Goal: Information Seeking & Learning: Learn about a topic

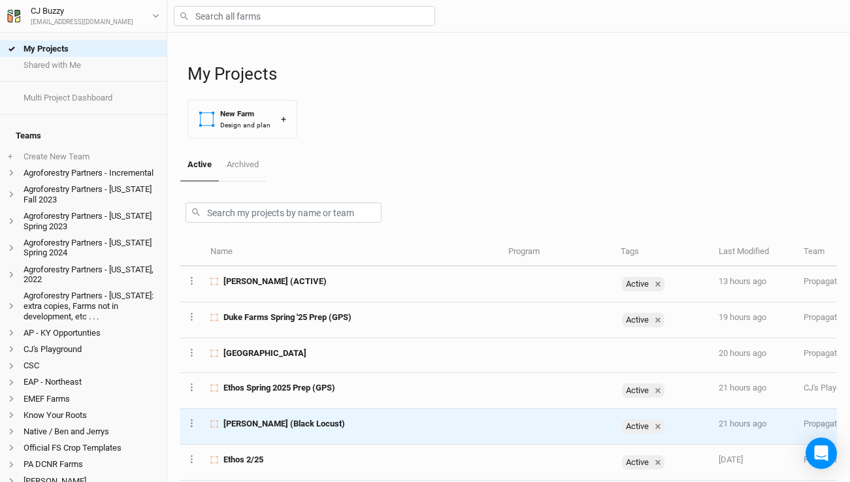
click at [304, 429] on span "[PERSON_NAME] (Black Locust)" at bounding box center [283, 424] width 121 height 12
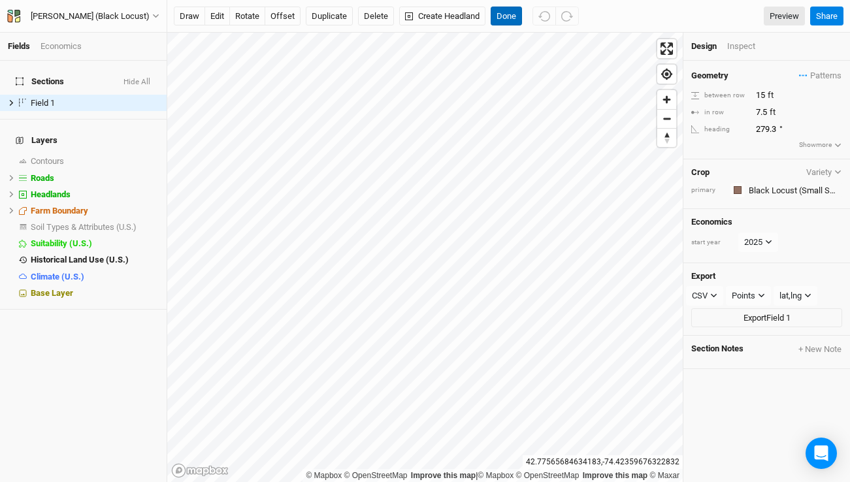
click at [511, 17] on button "Done" at bounding box center [506, 17] width 31 height 20
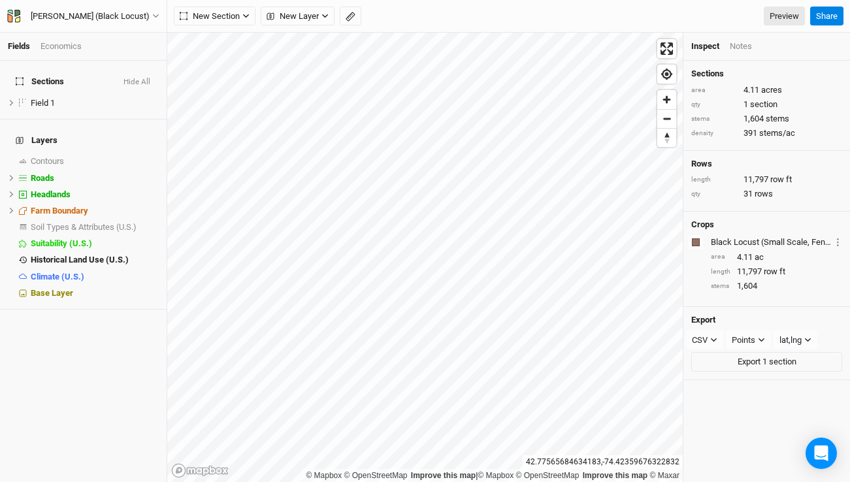
click at [68, 42] on div "Economics" at bounding box center [60, 46] width 41 height 12
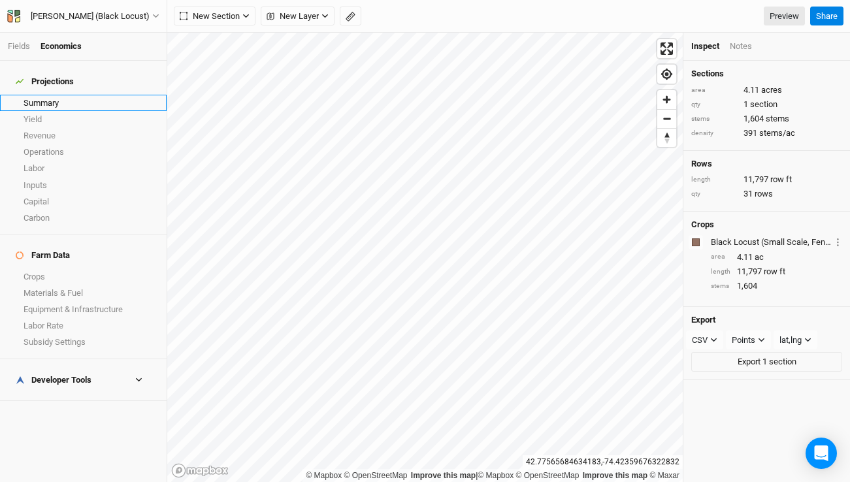
click at [63, 95] on link "Summary" at bounding box center [83, 103] width 167 height 16
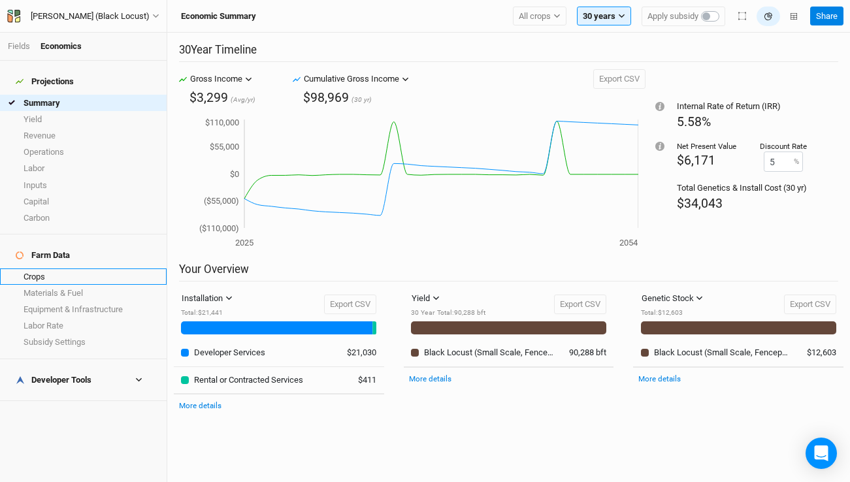
click at [83, 268] on link "Crops" at bounding box center [83, 276] width 167 height 16
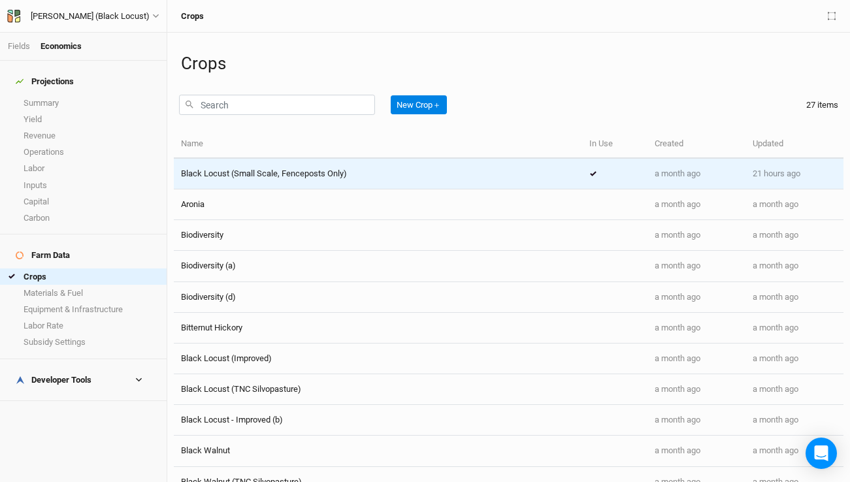
click at [355, 170] on div "Black Locust (Small Scale, Fenceposts Only)" at bounding box center [378, 174] width 394 height 12
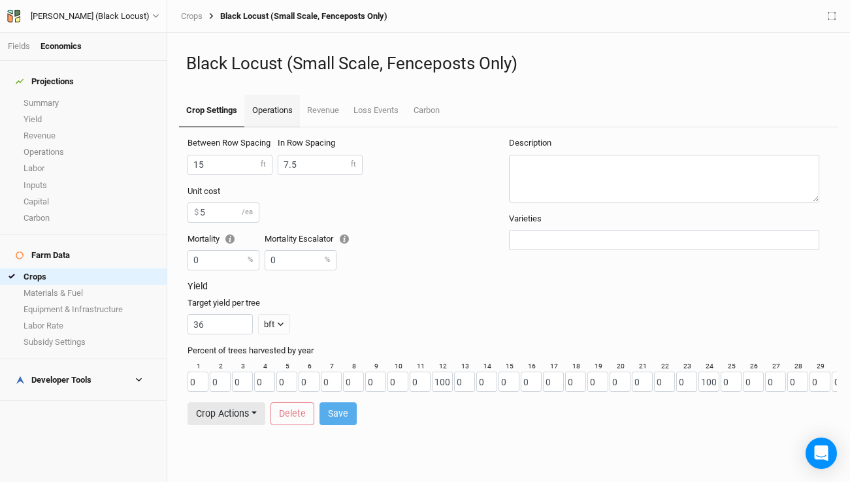
click at [279, 115] on link "Operations" at bounding box center [271, 111] width 55 height 33
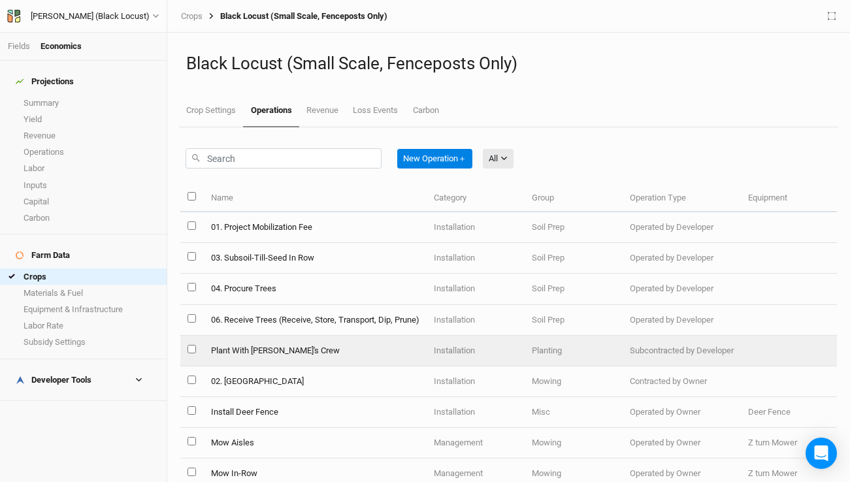
click at [353, 349] on td "Plant With Jared's Crew" at bounding box center [314, 351] width 223 height 31
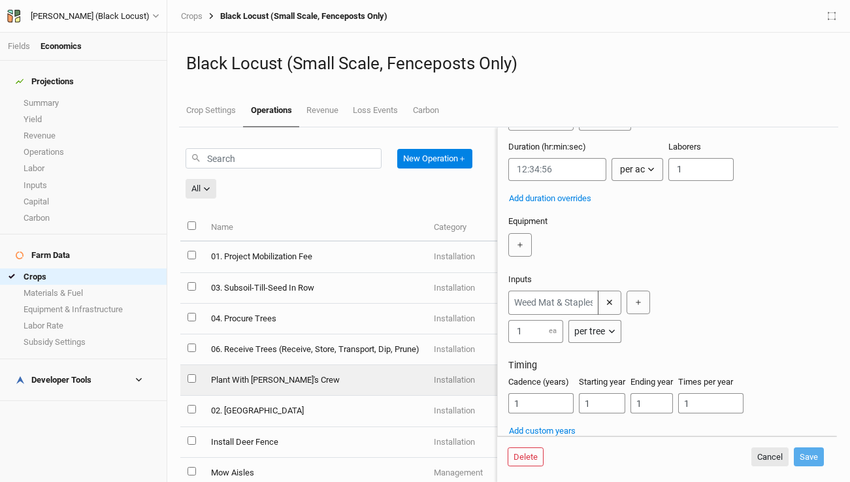
scroll to position [141, 0]
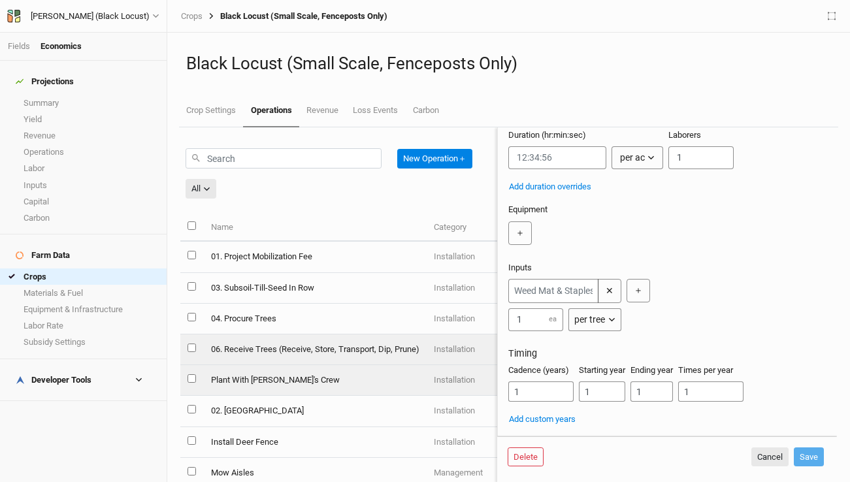
click at [293, 350] on td "06. Receive Trees (Receive, Store, Transport, Dip, Prune)" at bounding box center [314, 349] width 223 height 31
type input "06. Receive Trees (Receive, Store, Transport, Dip, Prune)"
type input "300"
type input "5:00:00"
type input "2"
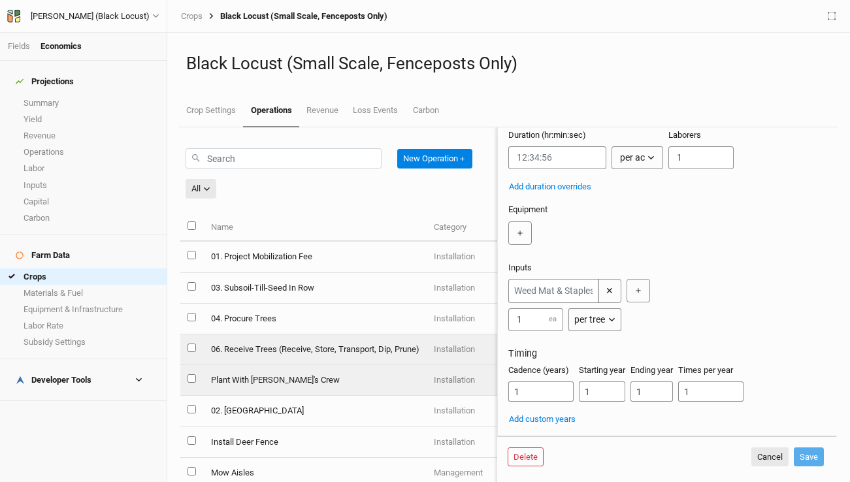
type input "2"
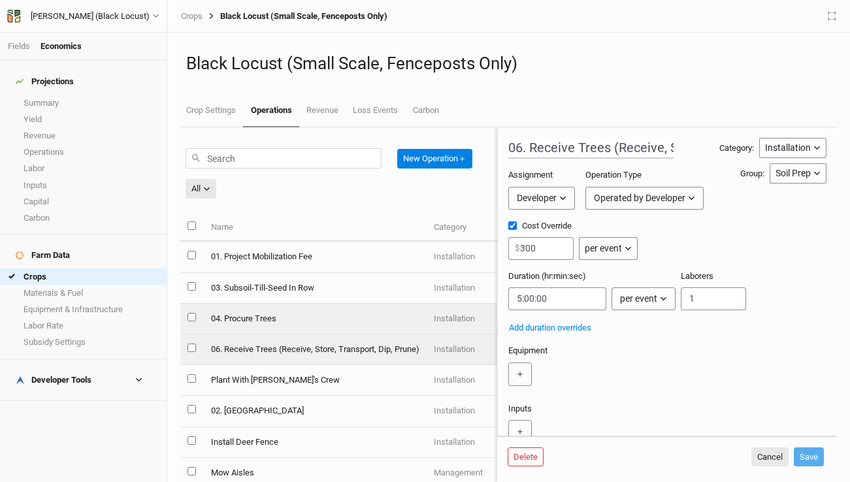
click at [347, 320] on td "04. Procure Trees" at bounding box center [314, 319] width 223 height 31
type input "04. Procure Trees"
type input "200"
type input "4:00:00"
type input "1"
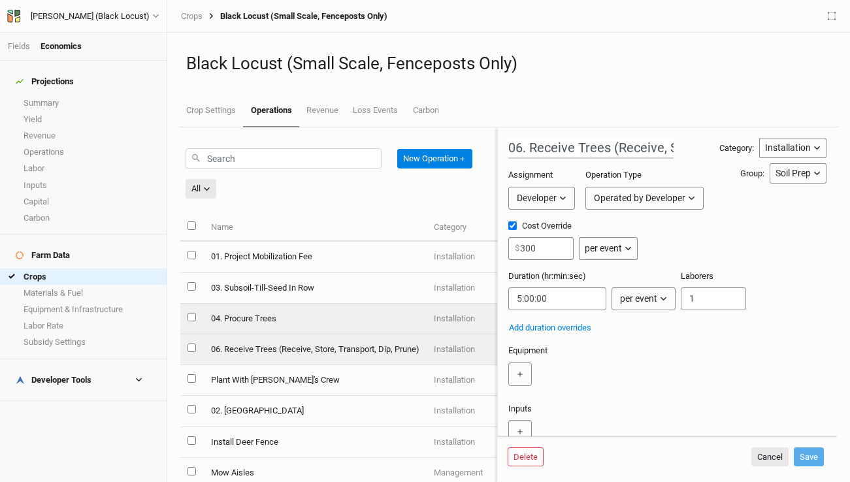
type input "1"
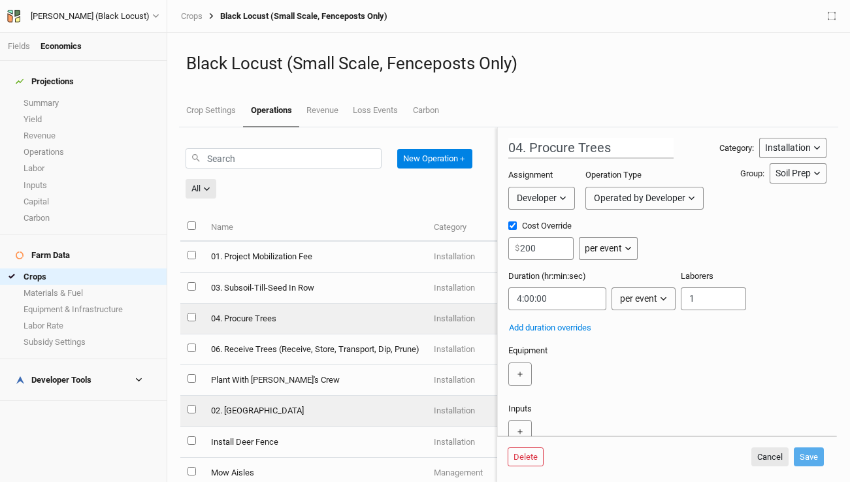
click at [324, 418] on td "02. Mow Fields" at bounding box center [314, 411] width 223 height 31
type input "02. Mow Fields"
type input "50"
type input "0:12:22.500"
type input "2"
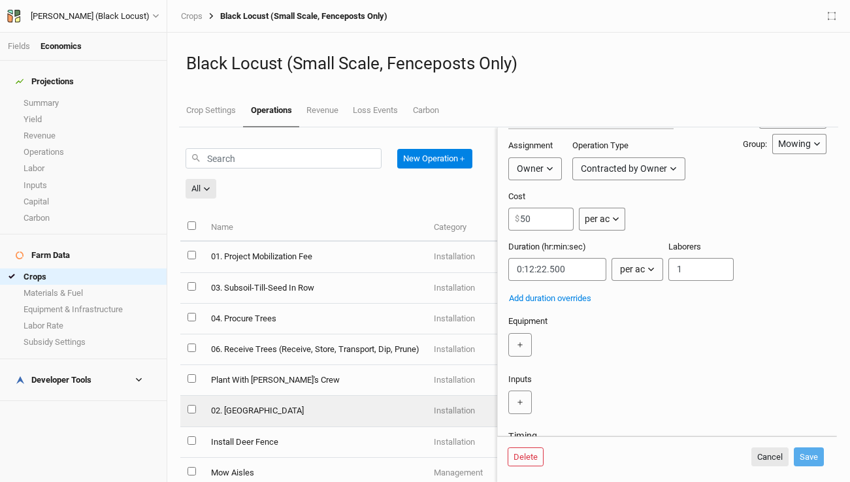
scroll to position [35, 0]
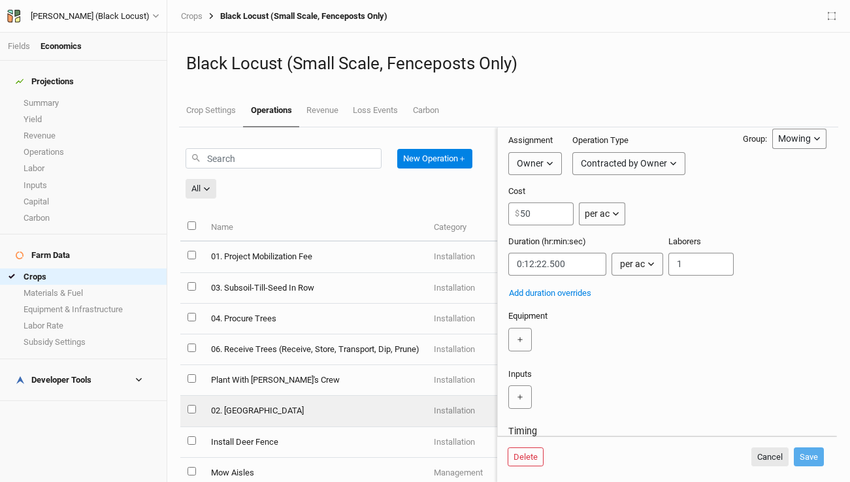
click at [548, 161] on icon "button" at bounding box center [549, 163] width 7 height 7
click at [548, 219] on button "Developer" at bounding box center [560, 212] width 103 height 20
click at [670, 163] on div "Subcontracted by Developer" at bounding box center [651, 164] width 114 height 14
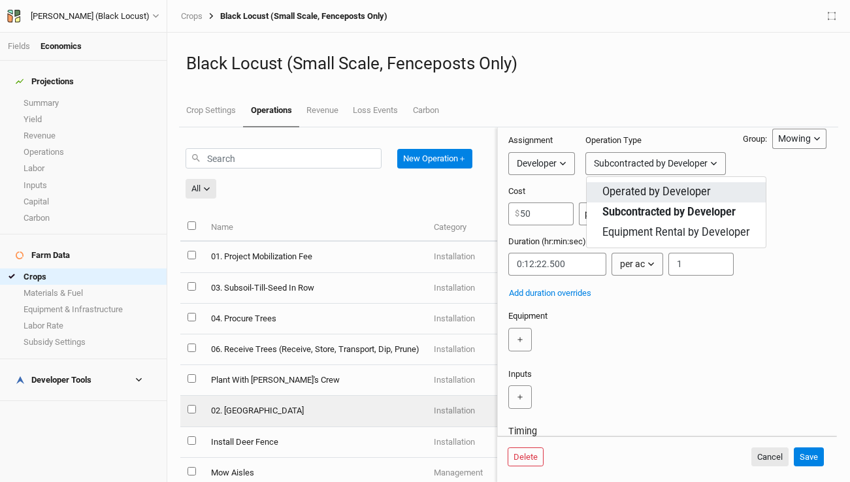
click at [668, 191] on span "Operated by Developer" at bounding box center [656, 192] width 108 height 15
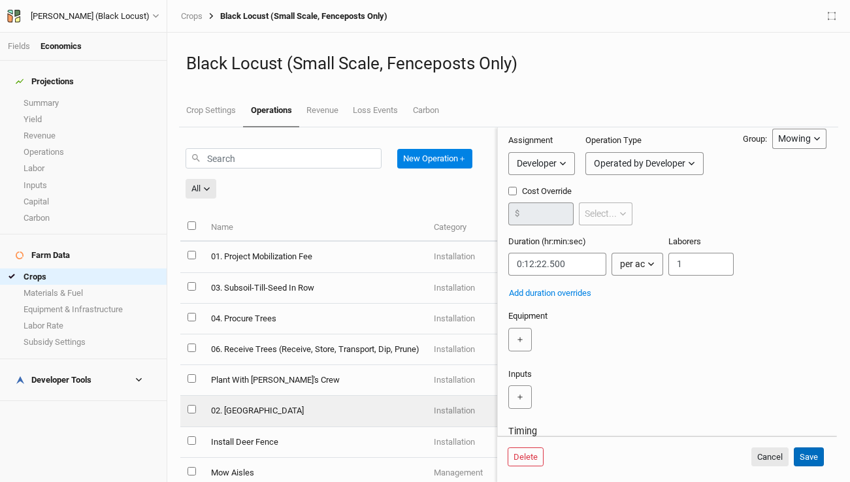
click at [815, 457] on button "Save" at bounding box center [809, 457] width 30 height 20
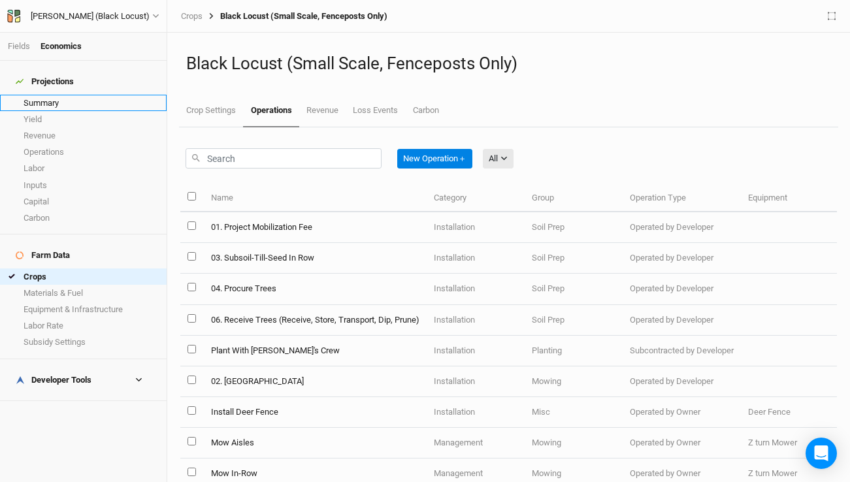
click at [66, 101] on link "Summary" at bounding box center [83, 103] width 167 height 16
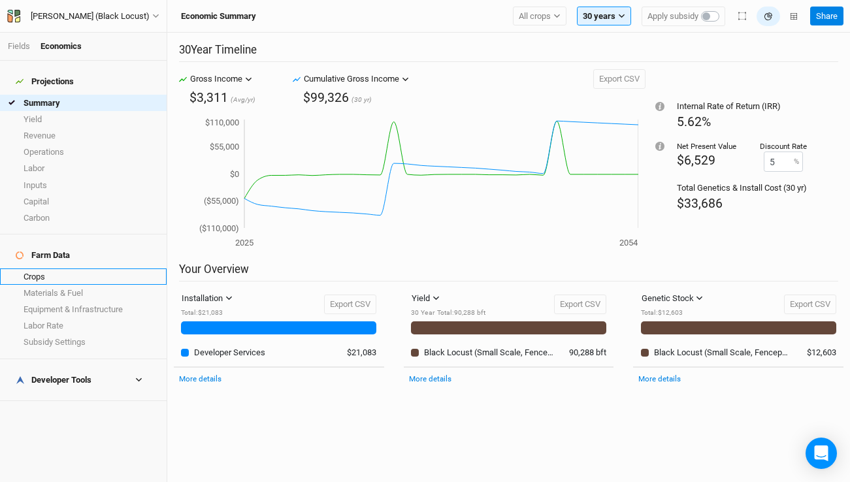
click at [77, 268] on link "Crops" at bounding box center [83, 276] width 167 height 16
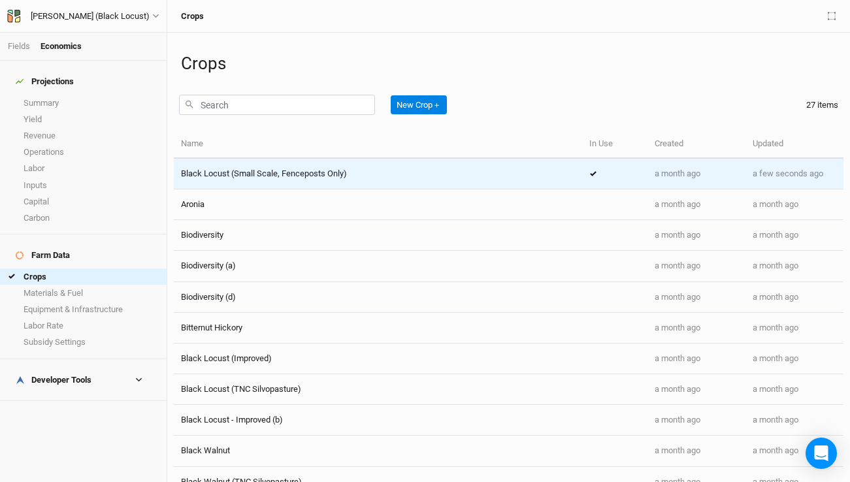
click at [277, 177] on span "Black Locust (Small Scale, Fenceposts Only)" at bounding box center [264, 174] width 166 height 10
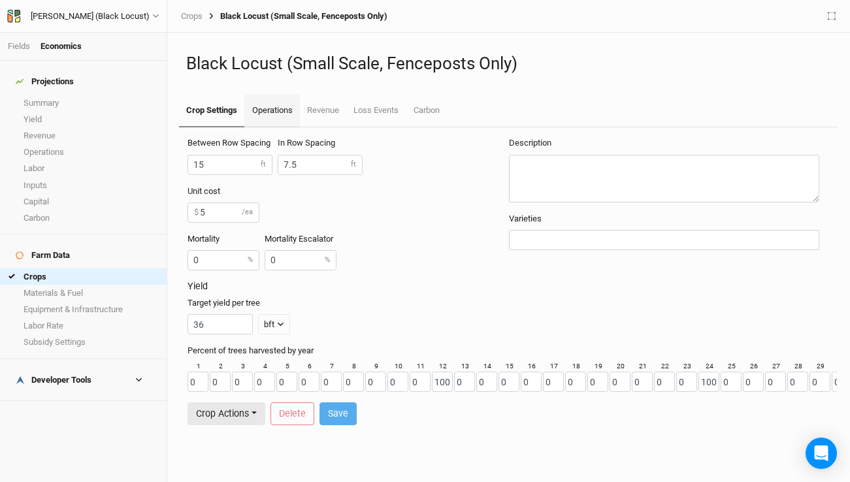
click at [266, 109] on link "Operations" at bounding box center [271, 111] width 55 height 33
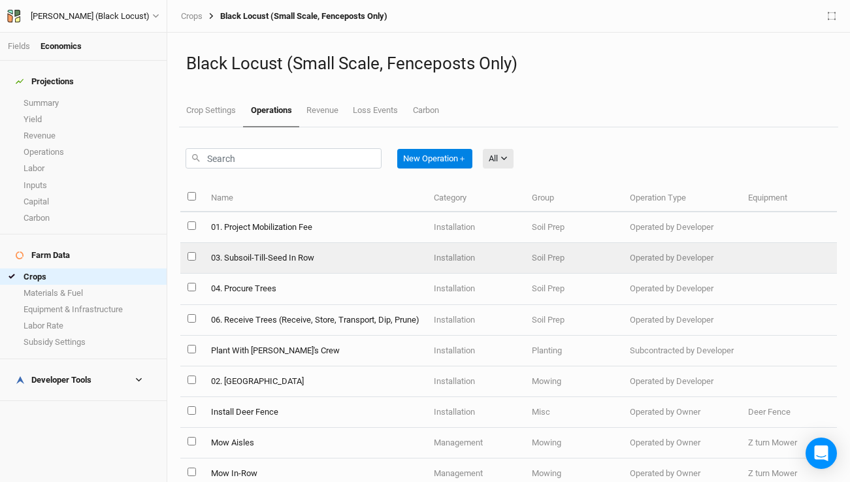
click at [293, 256] on td "03. Subsoil-Till-Seed In Row" at bounding box center [314, 258] width 223 height 31
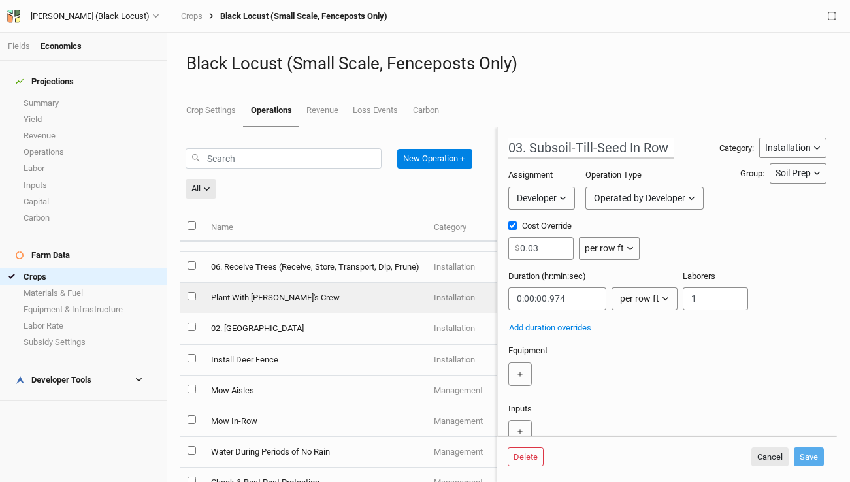
scroll to position [83, 0]
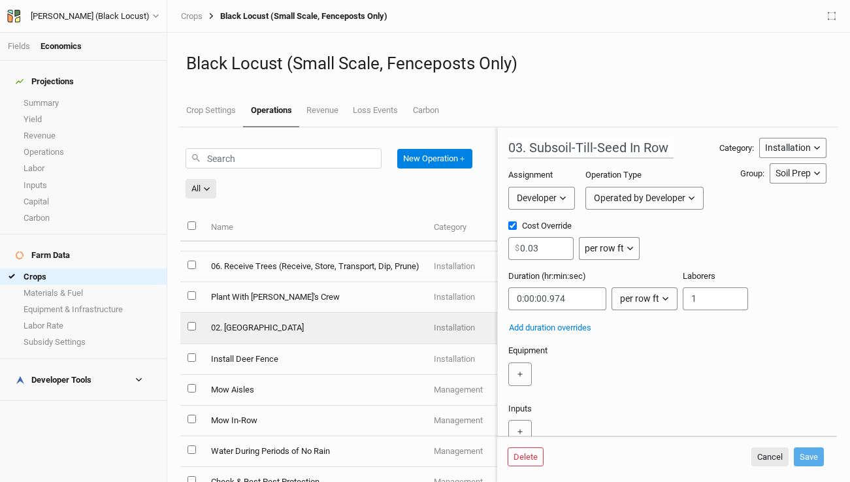
click at [285, 330] on td "02. Mow Fields" at bounding box center [314, 328] width 223 height 31
type input "02. Mow Fields"
checkbox input "false"
type input "0:12:22.500"
type input "2"
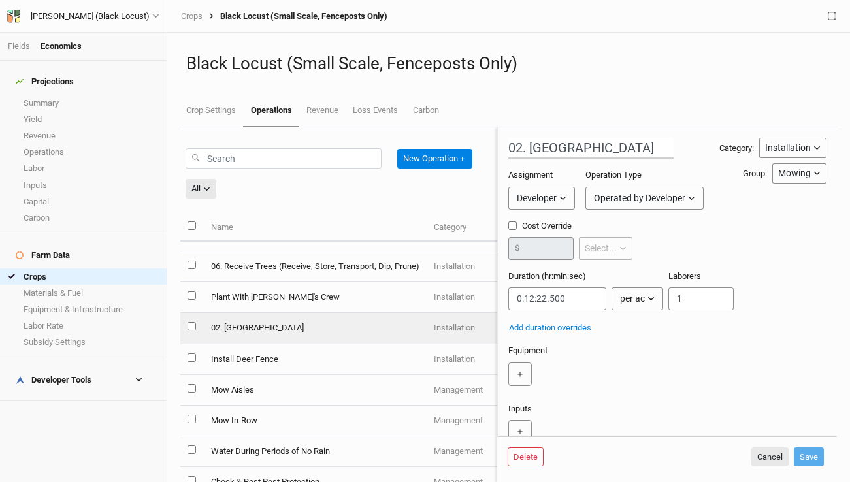
scroll to position [138, 0]
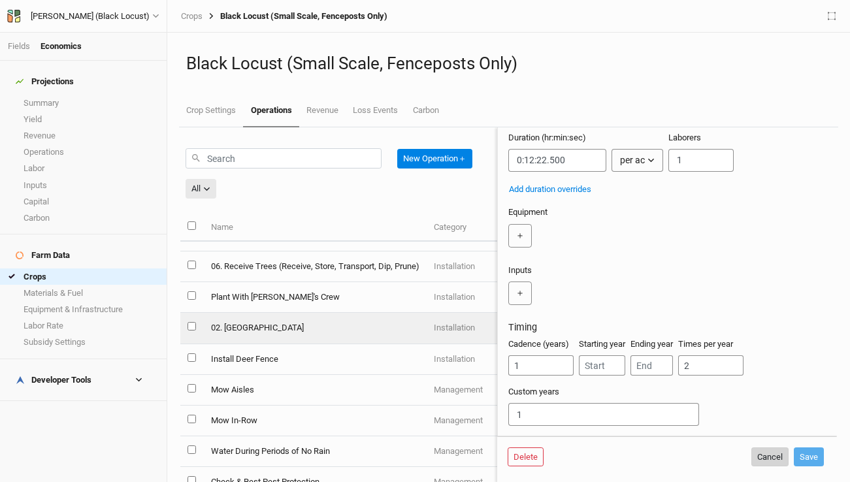
click at [766, 459] on button "Cancel" at bounding box center [769, 457] width 37 height 20
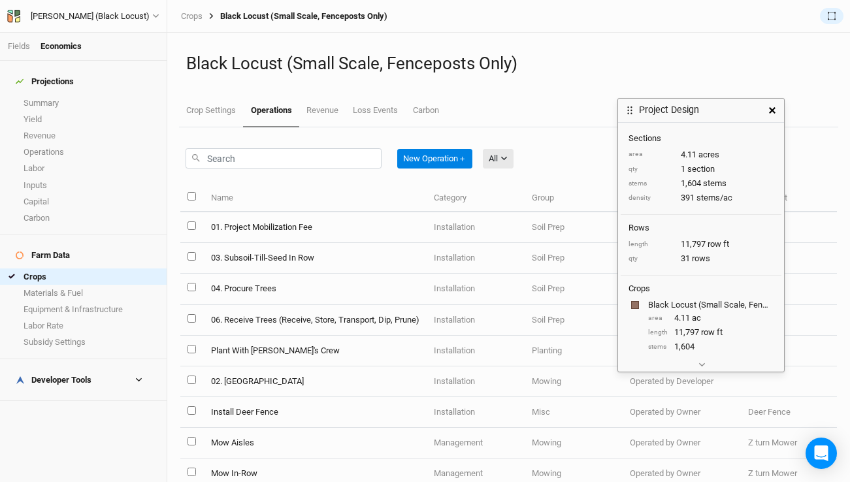
click at [773, 108] on icon "button" at bounding box center [772, 110] width 7 height 7
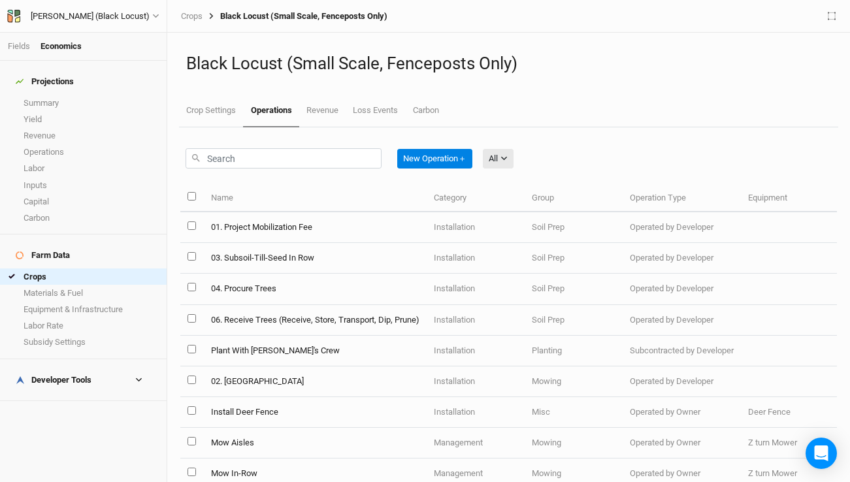
click at [114, 367] on h4 "Developer Tools" at bounding box center [83, 380] width 151 height 26
click at [103, 426] on link "Inputs Cost Basis" at bounding box center [83, 434] width 167 height 16
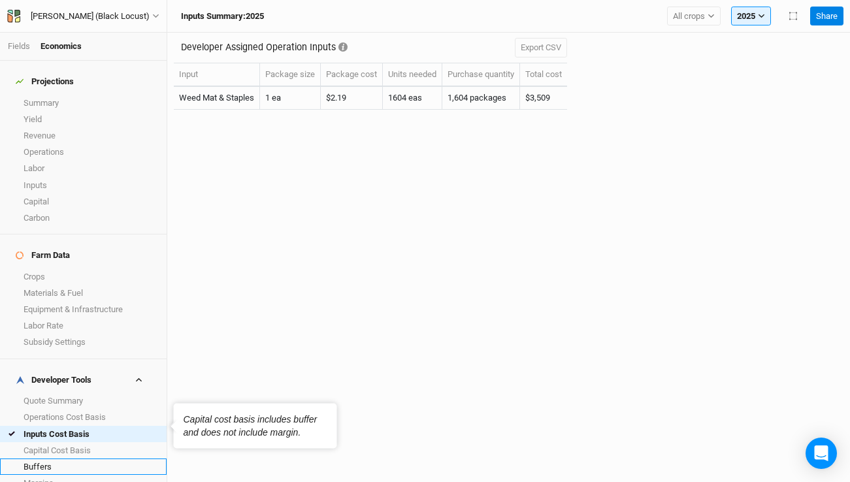
click at [101, 459] on link "Buffers" at bounding box center [83, 467] width 167 height 16
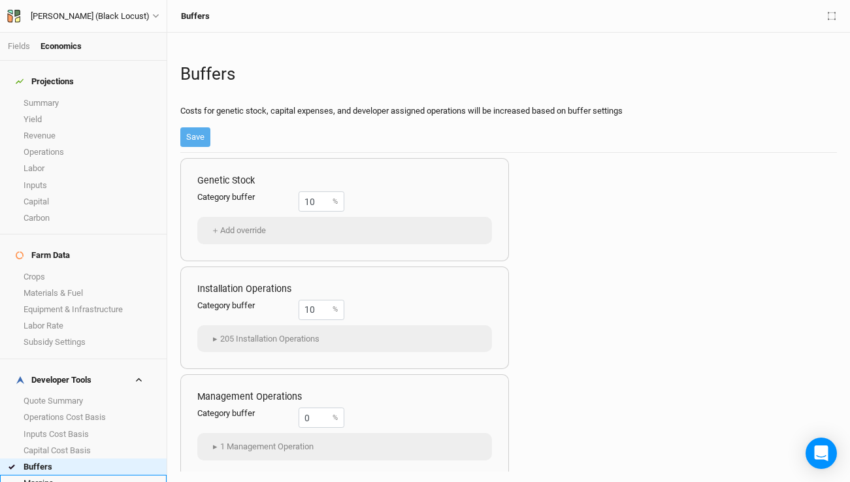
click at [101, 475] on link "Margins" at bounding box center [83, 483] width 167 height 16
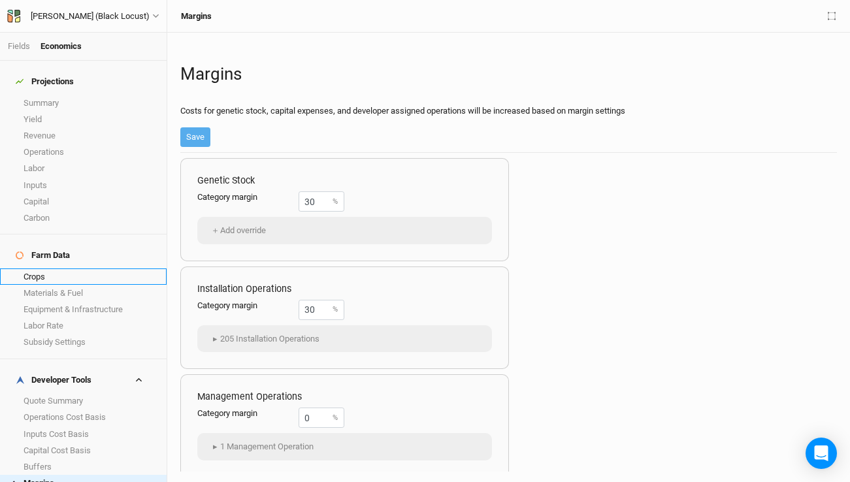
click at [72, 268] on link "Crops" at bounding box center [83, 276] width 167 height 16
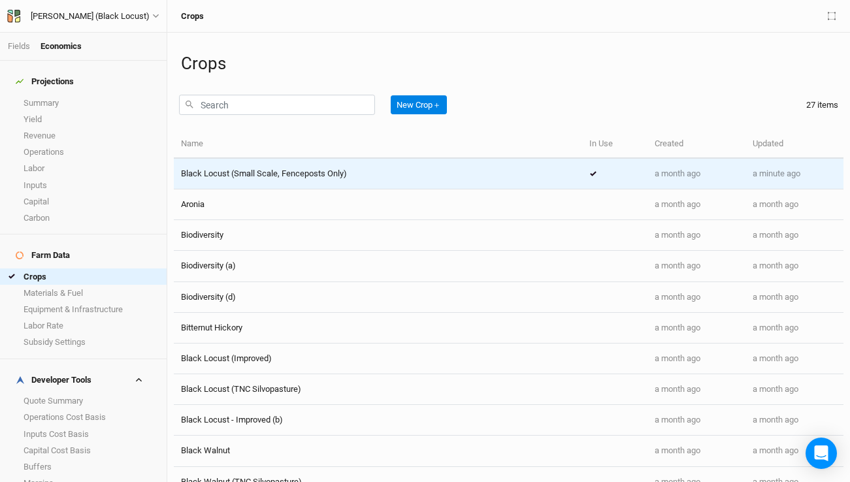
click at [324, 180] on td "Black Locust (Small Scale, Fenceposts Only)" at bounding box center [378, 174] width 408 height 31
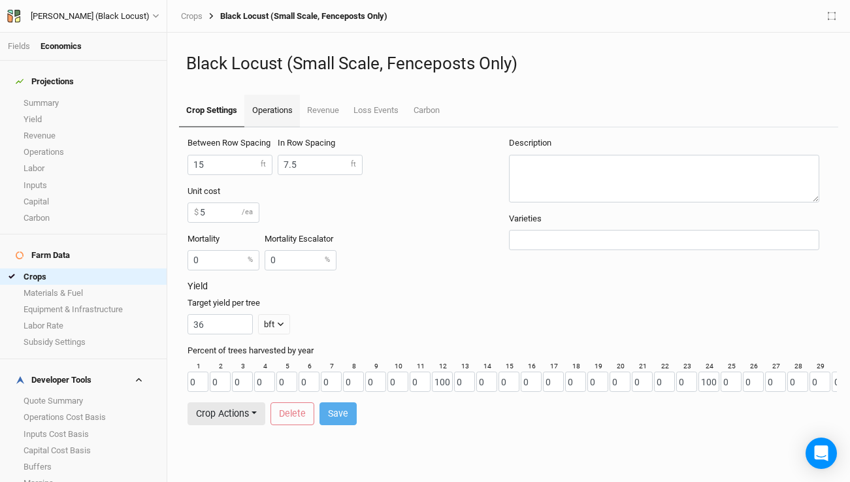
click at [273, 107] on link "Operations" at bounding box center [271, 111] width 55 height 33
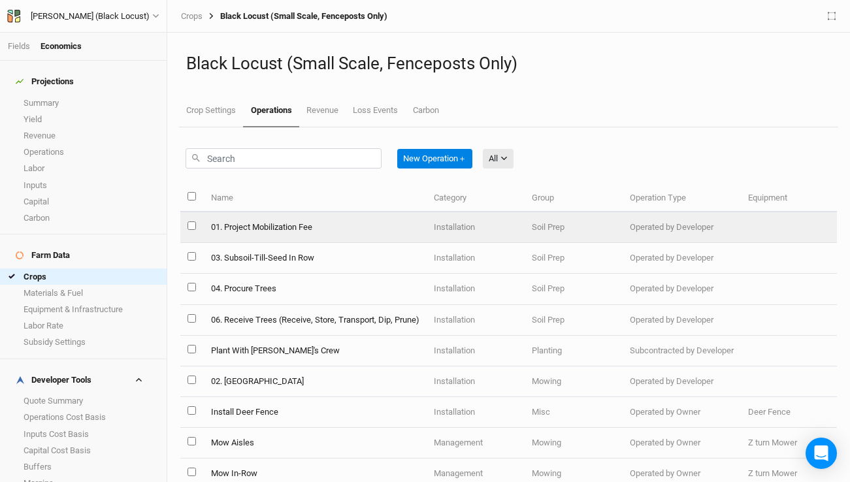
click at [304, 225] on td "01. Project Mobilization Fee" at bounding box center [314, 227] width 223 height 31
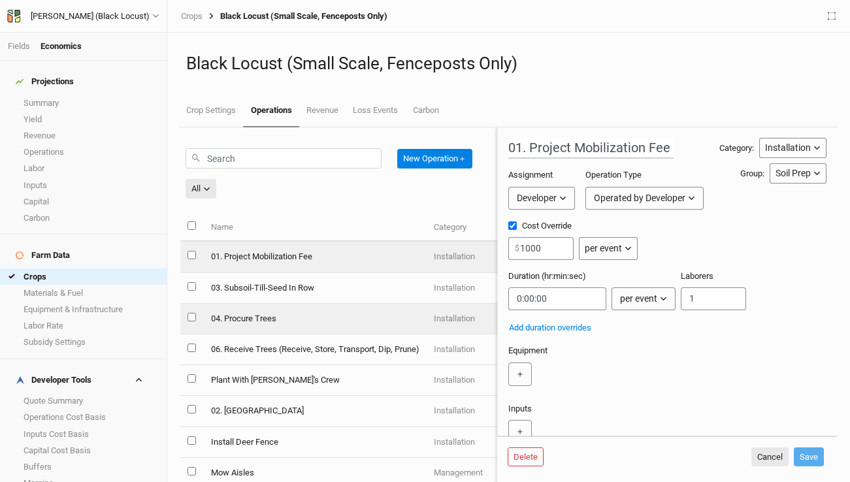
click at [315, 317] on td "04. Procure Trees" at bounding box center [314, 319] width 223 height 31
type input "04. Procure Trees"
type input "200"
type input "4:00:00"
type input "1"
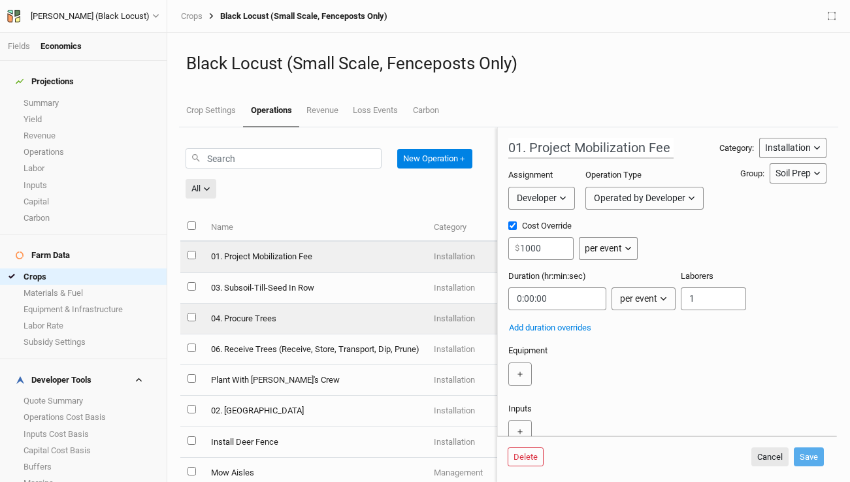
type input "1"
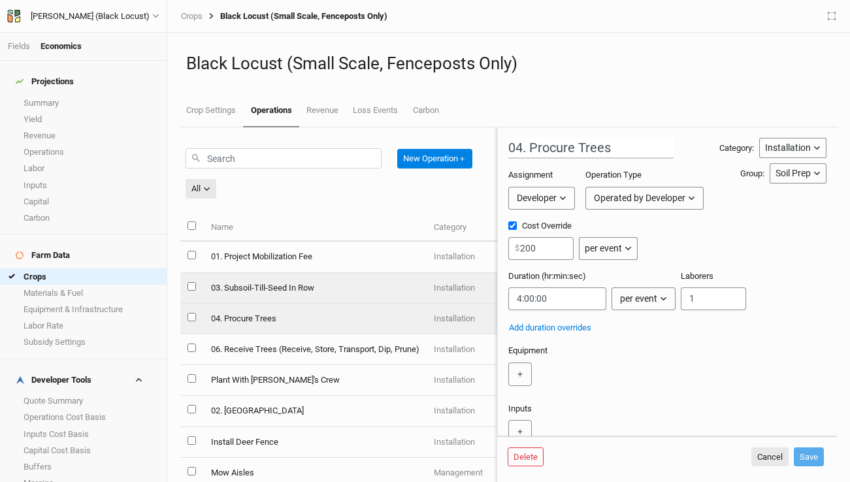
click at [295, 286] on td "03. Subsoil-Till-Seed In Row" at bounding box center [314, 288] width 223 height 31
type input "03. Subsoil-Till-Seed In Row"
type input "0.03"
type input "0:00:00.974"
type input "2"
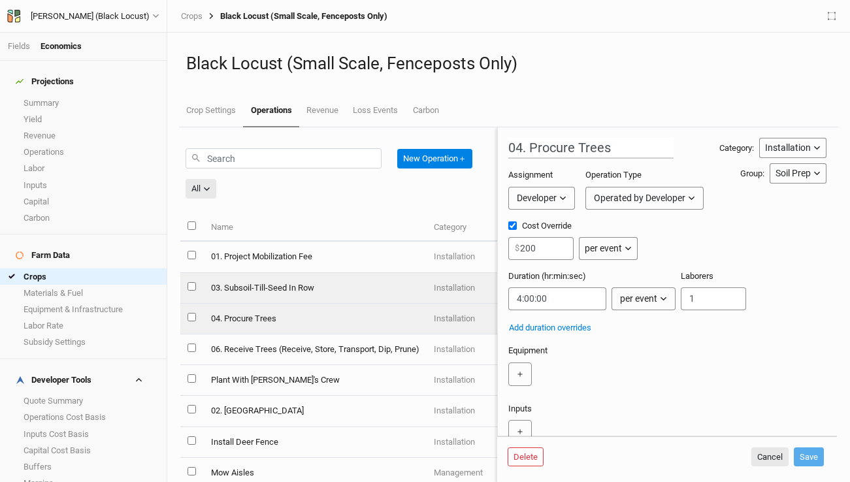
type input "2"
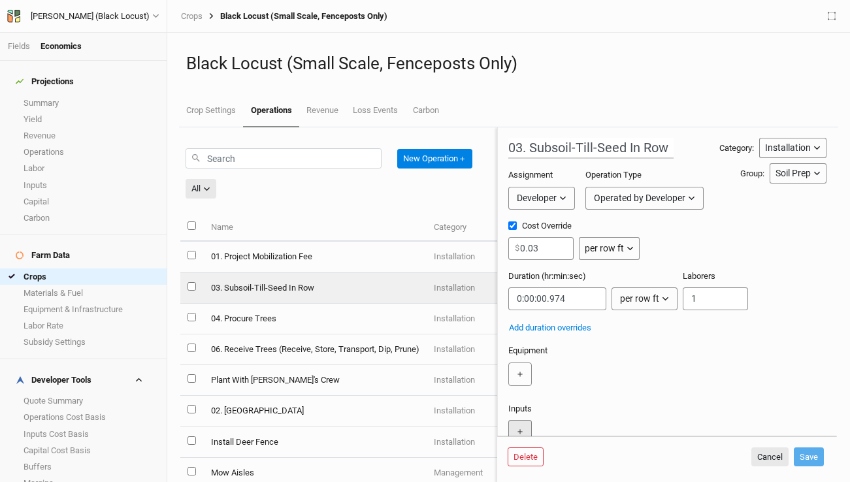
click at [523, 427] on button "＋" at bounding box center [520, 432] width 24 height 24
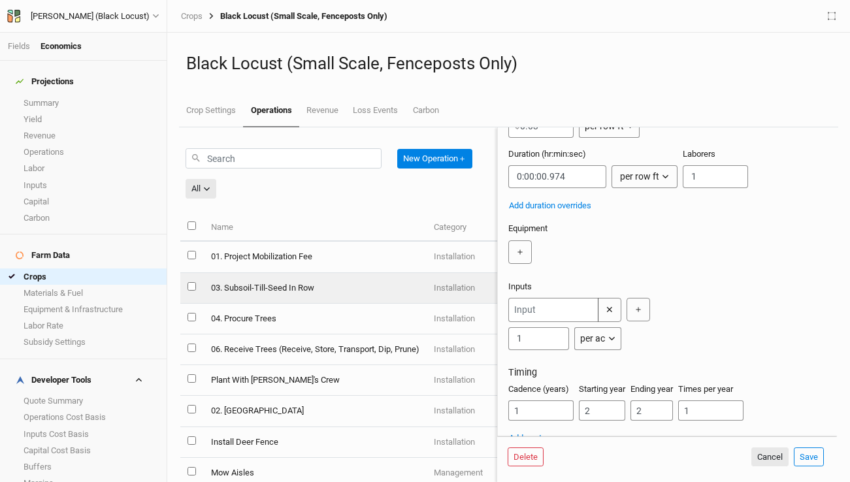
scroll to position [136, 0]
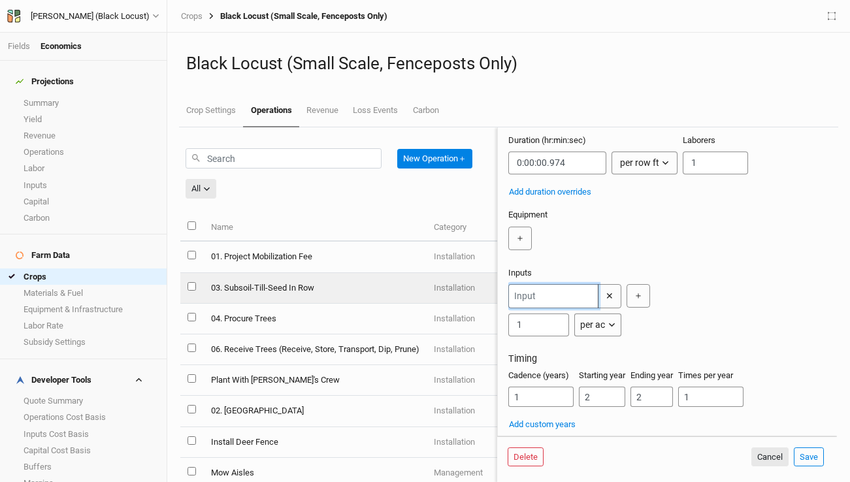
click at [542, 300] on input "text" at bounding box center [553, 296] width 90 height 24
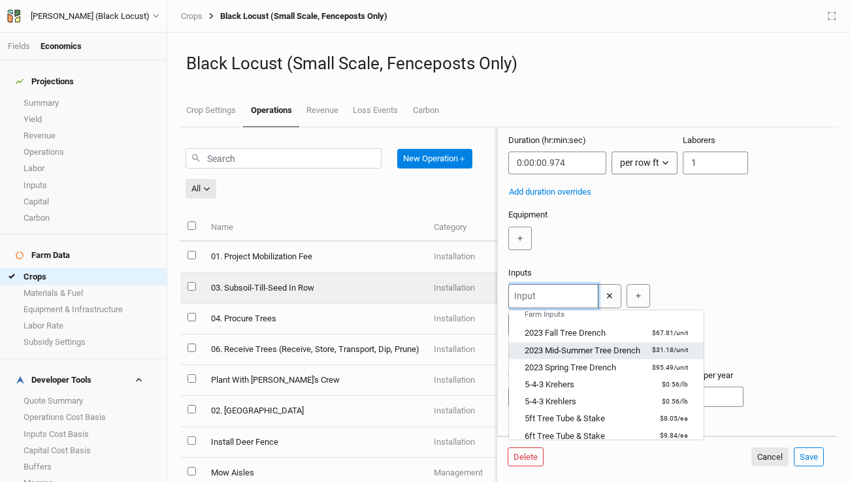
scroll to position [11, 0]
click at [705, 279] on div "Inputs Farm Inputs 2023 Fall Tree Drench $67.81 / unit 2023 Mid-Summer Tree Dre…" at bounding box center [664, 305] width 313 height 76
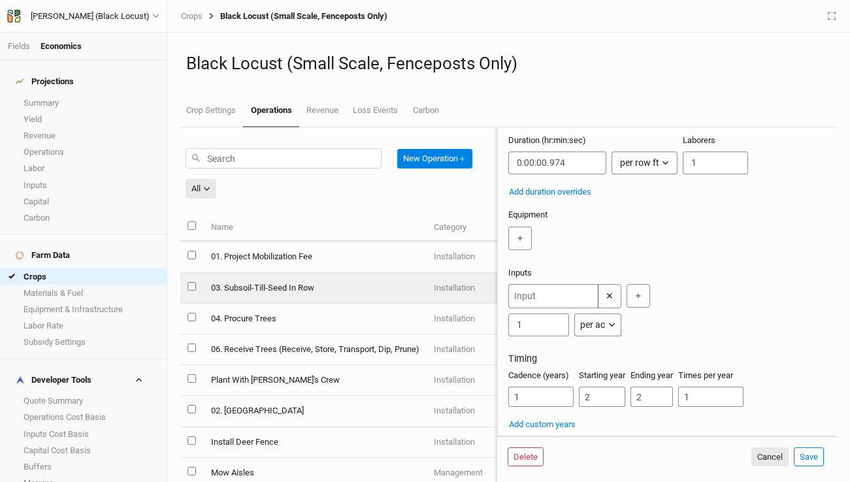
click at [610, 334] on button "per ac" at bounding box center [597, 325] width 46 height 23
click at [619, 389] on span "per row ft" at bounding box center [613, 394] width 46 height 15
click at [565, 293] on input "text" at bounding box center [553, 296] width 90 height 24
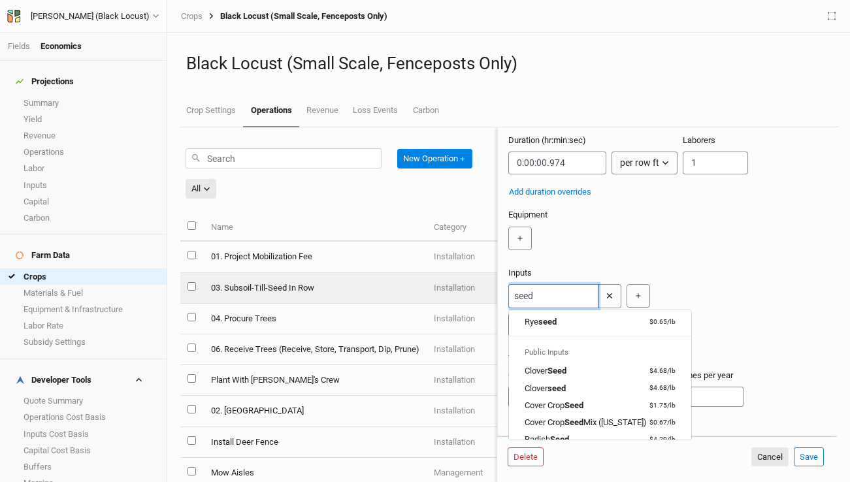
scroll to position [0, 0]
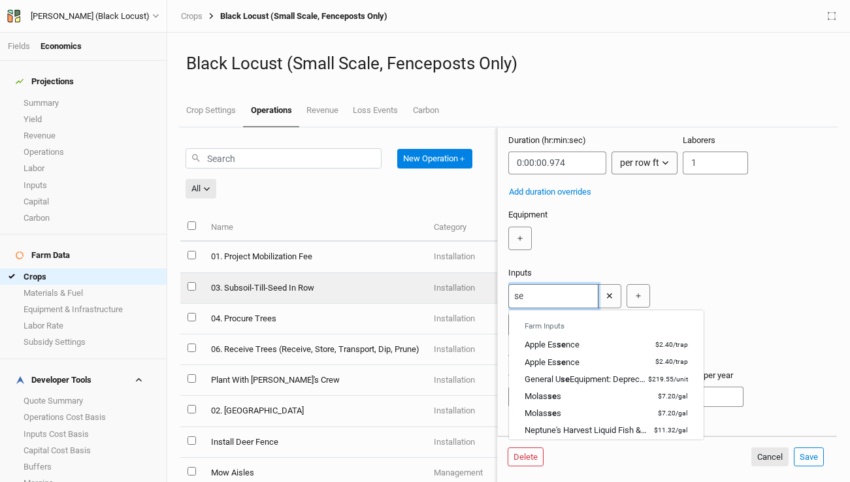
type input "s"
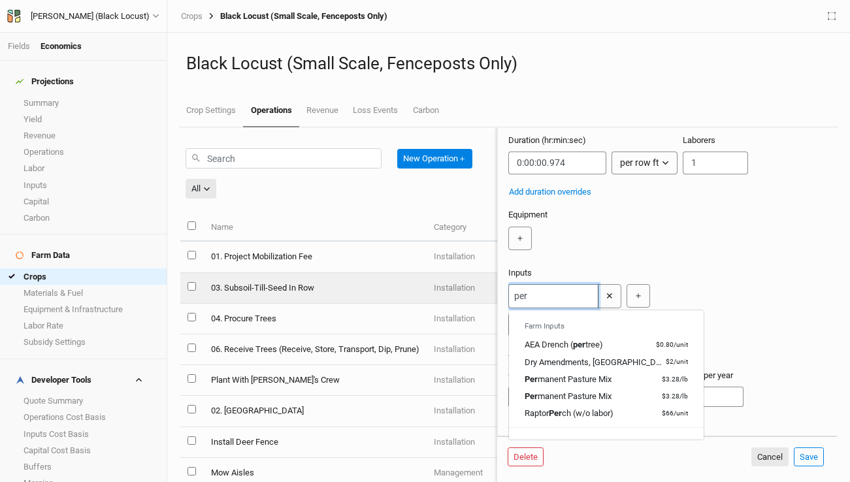
type input "perm"
type input "permanent Pasture Mix"
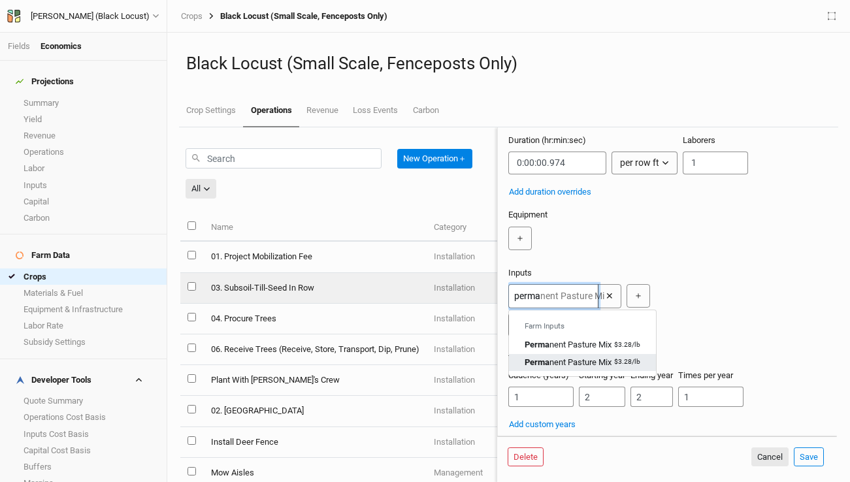
click at [568, 359] on div "Perma nent Pasture Mix" at bounding box center [568, 363] width 87 height 12
type input "Permanent Pasture Mix"
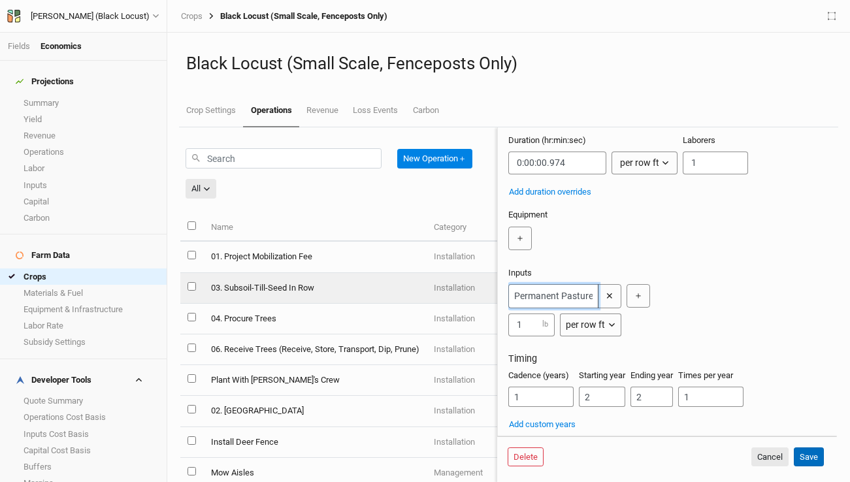
type input "Permanent Pasture Mix"
click at [803, 454] on button "Save" at bounding box center [809, 457] width 30 height 20
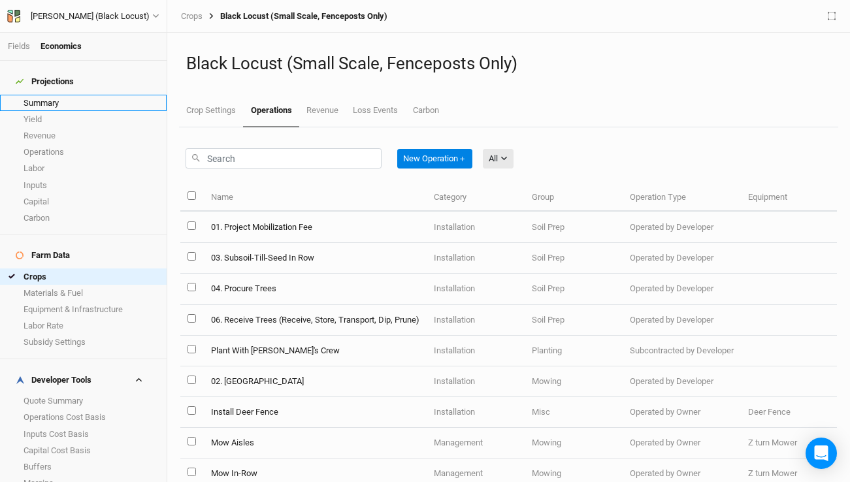
click at [51, 95] on link "Summary" at bounding box center [83, 103] width 167 height 16
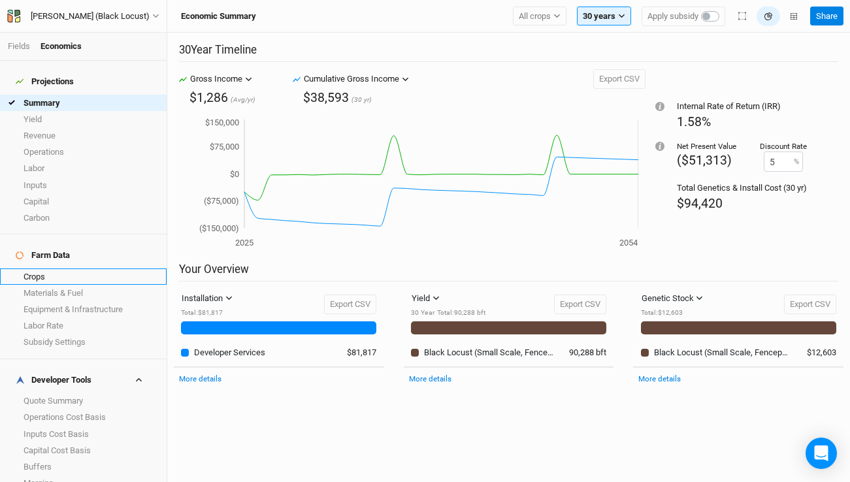
click at [46, 268] on link "Crops" at bounding box center [83, 276] width 167 height 16
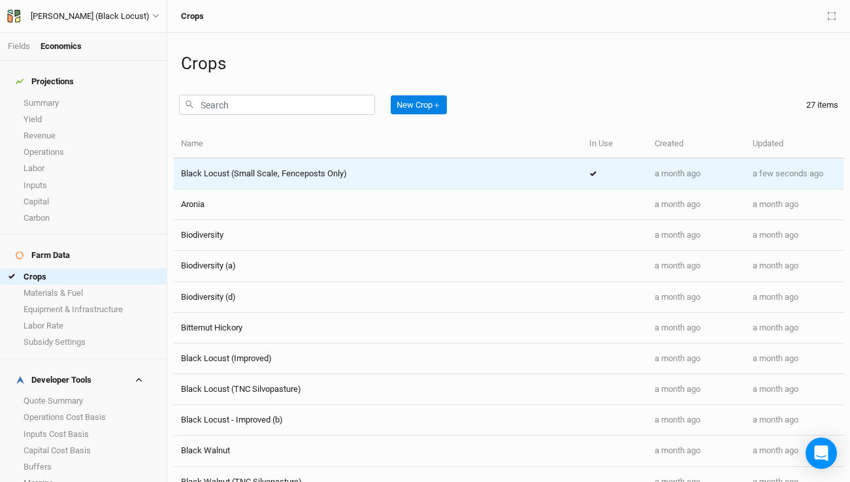
click at [364, 169] on div "Black Locust (Small Scale, Fenceposts Only)" at bounding box center [378, 174] width 394 height 12
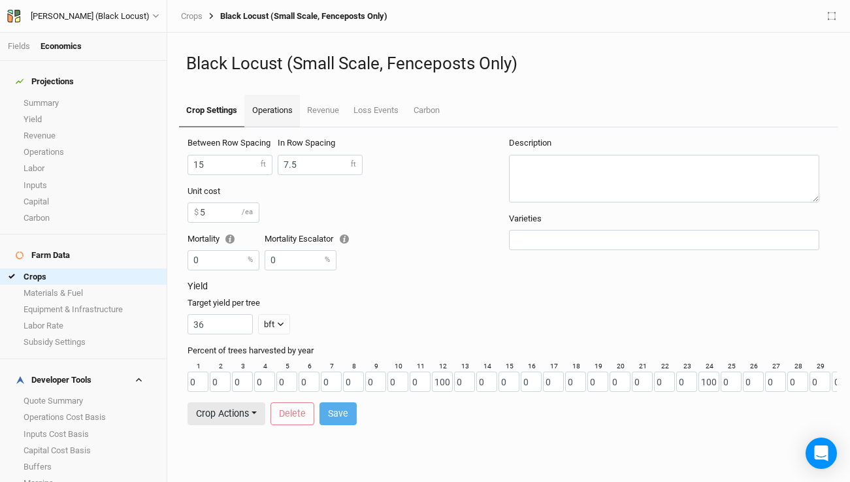
click at [283, 114] on link "Operations" at bounding box center [271, 111] width 55 height 33
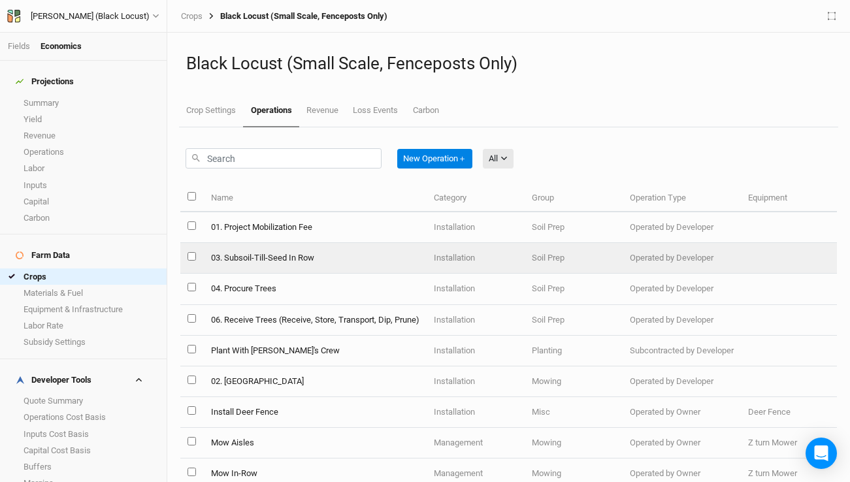
click at [305, 257] on td "03. Subsoil-Till-Seed In Row" at bounding box center [314, 258] width 223 height 31
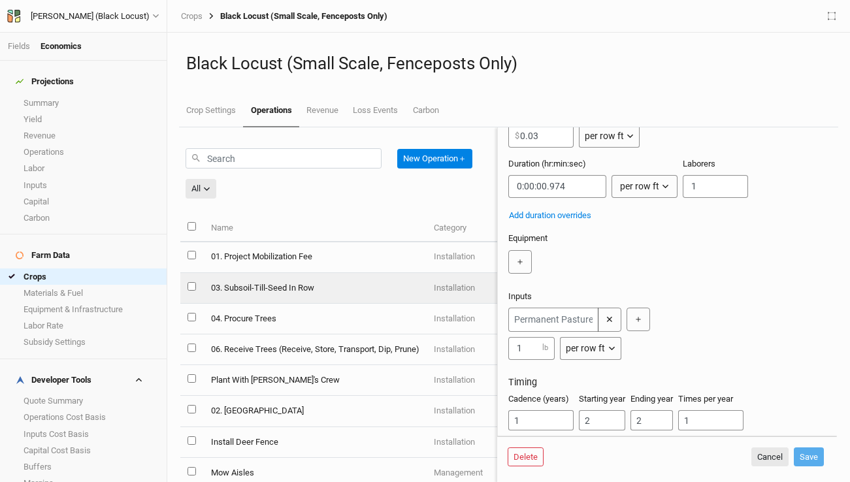
scroll to position [115, 0]
click at [613, 341] on button "per row ft" at bounding box center [590, 345] width 61 height 23
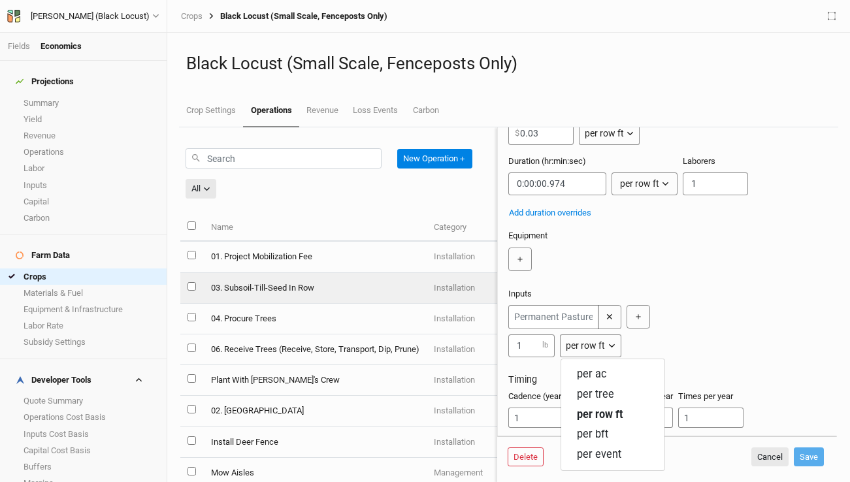
click at [684, 331] on div "✕ 1 lb per row ft ＋" at bounding box center [664, 331] width 313 height 52
drag, startPoint x: 529, startPoint y: 344, endPoint x: 476, endPoint y: 344, distance: 53.6
click at [476, 344] on div "New Operation ＋ All All Harvest Installation Management Marketing Name Category…" at bounding box center [508, 304] width 656 height 355
paste input "0.006887052342"
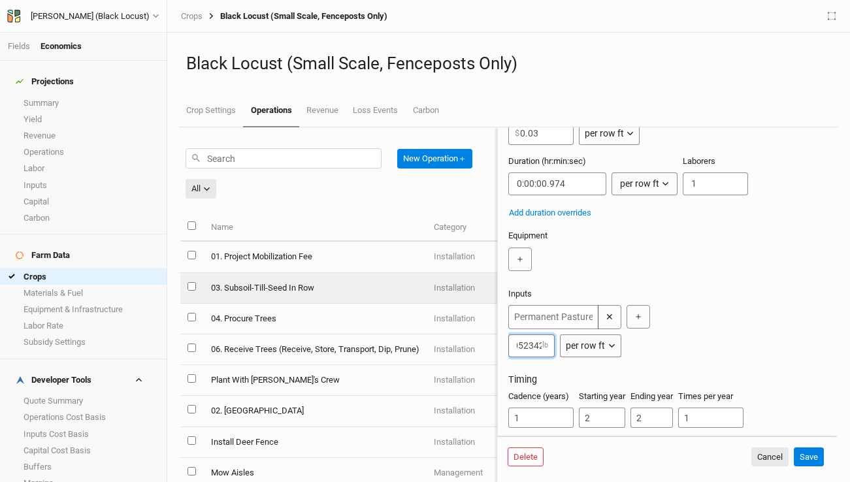
click at [521, 347] on input "0.006887052342" at bounding box center [531, 345] width 47 height 23
type input "0.006887052342"
click at [803, 457] on button "Save" at bounding box center [809, 457] width 30 height 20
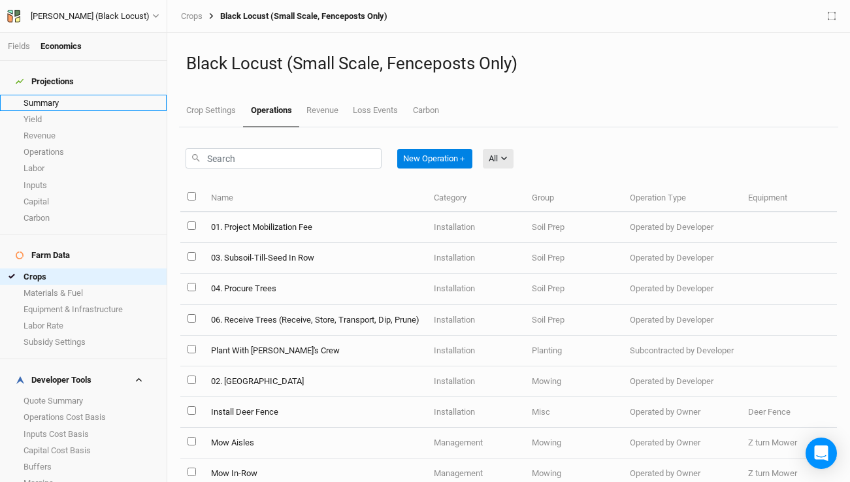
click at [45, 95] on link "Summary" at bounding box center [83, 103] width 167 height 16
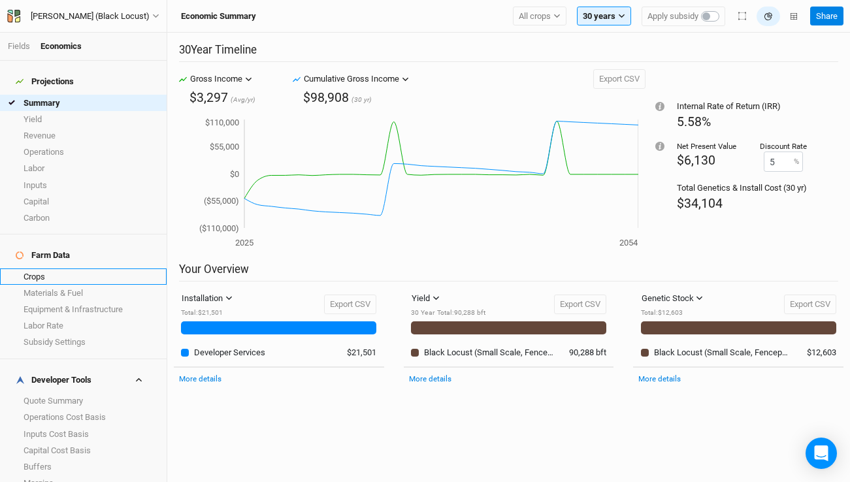
click at [69, 268] on link "Crops" at bounding box center [83, 276] width 167 height 16
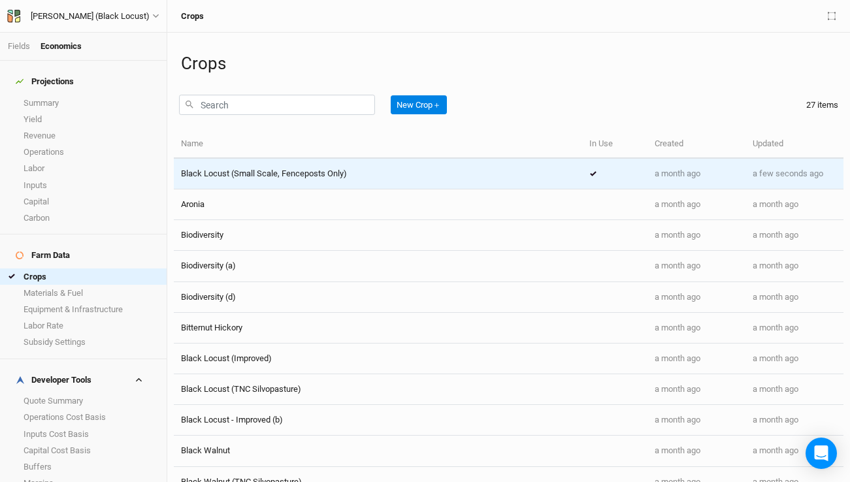
click at [272, 168] on div "Black Locust (Small Scale, Fenceposts Only)" at bounding box center [264, 174] width 166 height 12
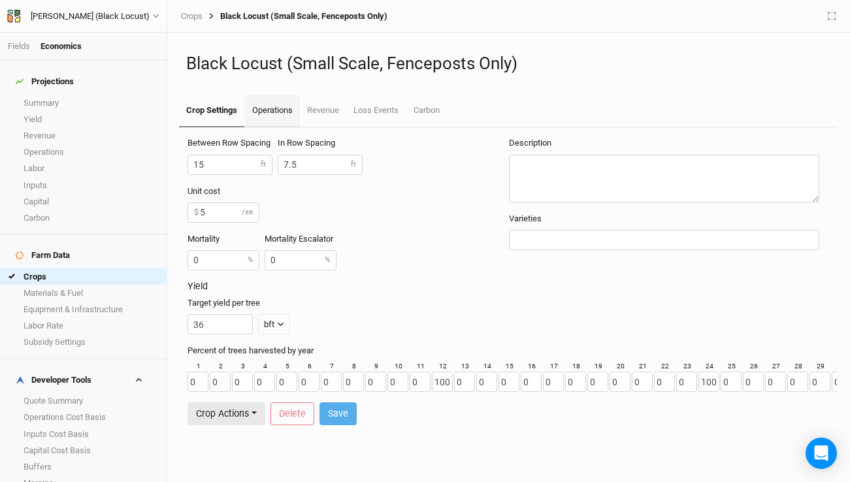
click at [274, 112] on link "Operations" at bounding box center [271, 111] width 55 height 33
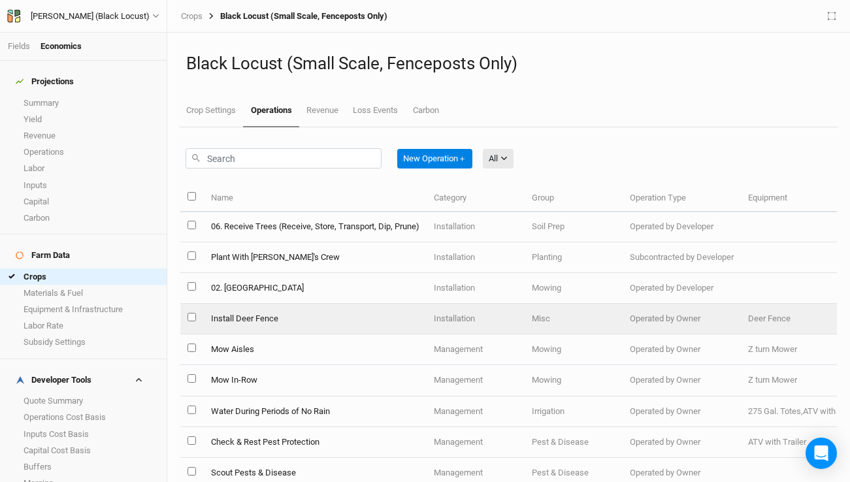
scroll to position [93, 0]
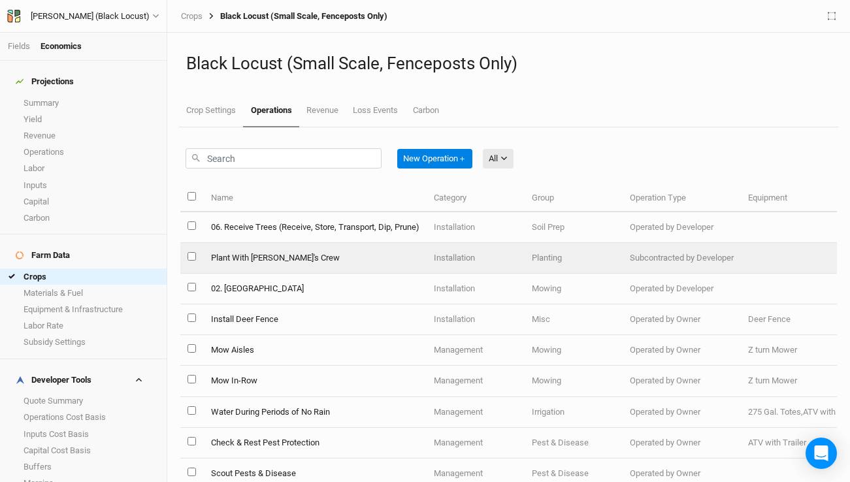
click at [281, 255] on td "Plant With Jared's Crew" at bounding box center [314, 258] width 223 height 31
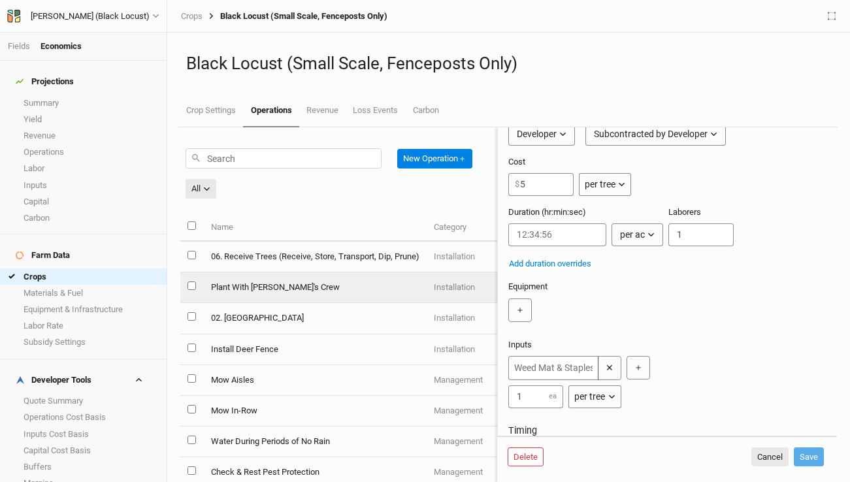
scroll to position [65, 0]
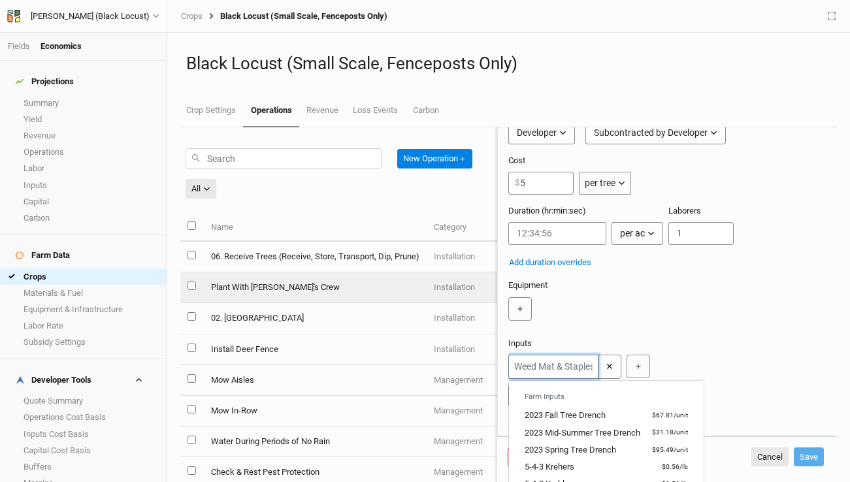
click at [572, 363] on input "text" at bounding box center [553, 367] width 90 height 24
type input "weed m"
type input "weed mat & Staples"
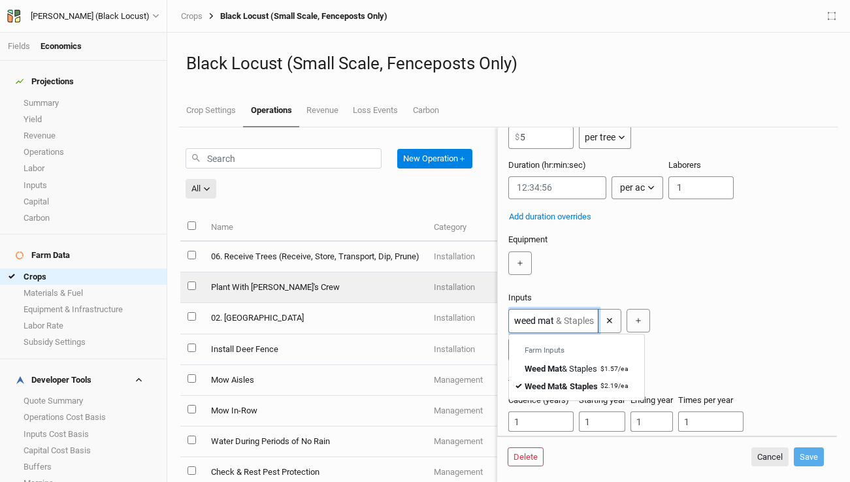
scroll to position [116, 0]
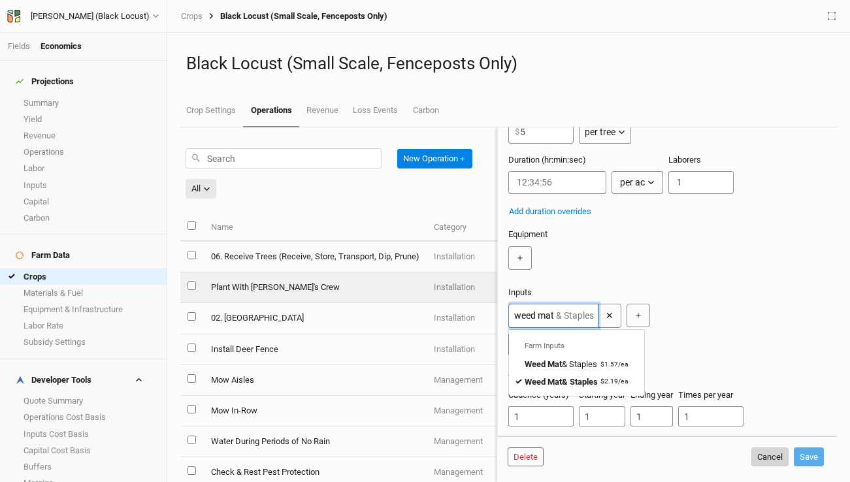
type input "weed mat"
click at [765, 458] on button "Cancel" at bounding box center [769, 457] width 37 height 20
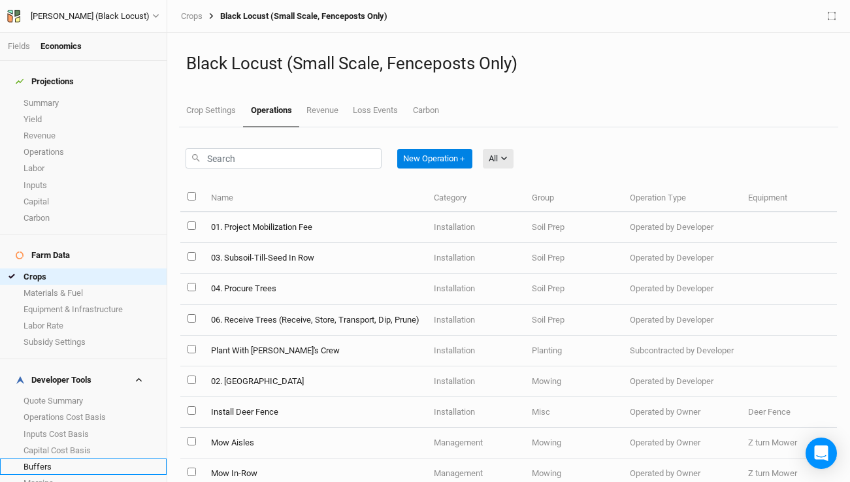
click at [97, 459] on link "Buffers" at bounding box center [83, 467] width 167 height 16
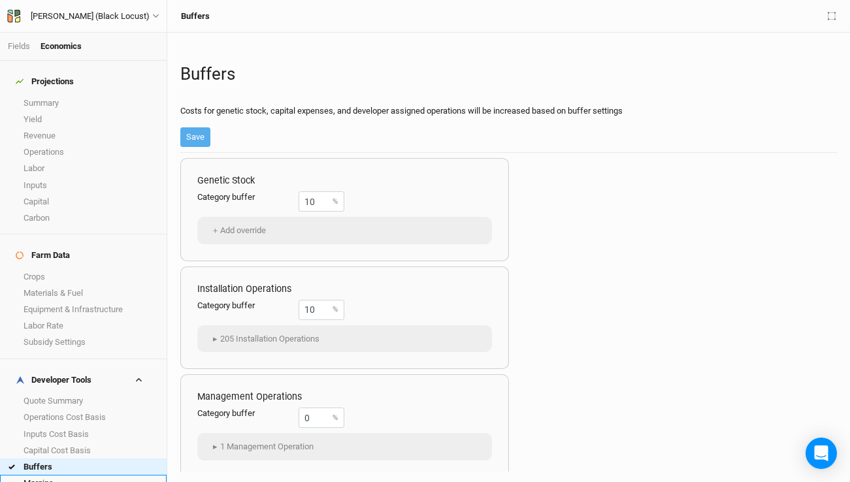
click at [93, 475] on link "Margins" at bounding box center [83, 483] width 167 height 16
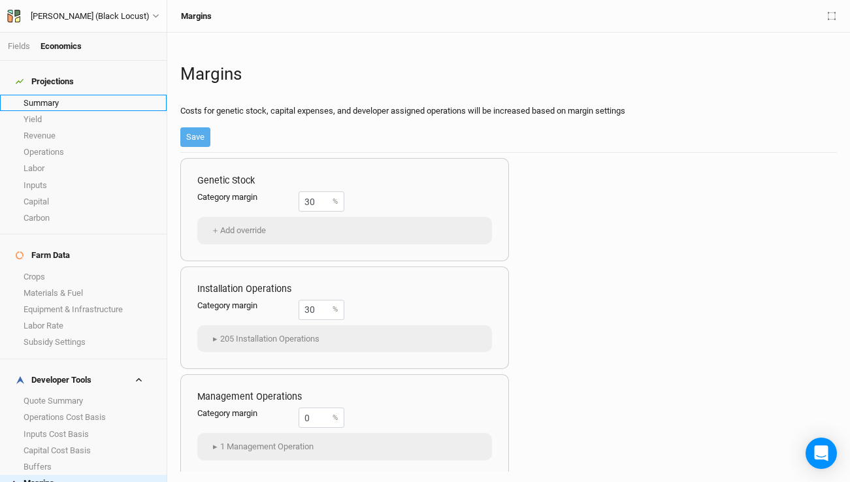
click at [47, 95] on link "Summary" at bounding box center [83, 103] width 167 height 16
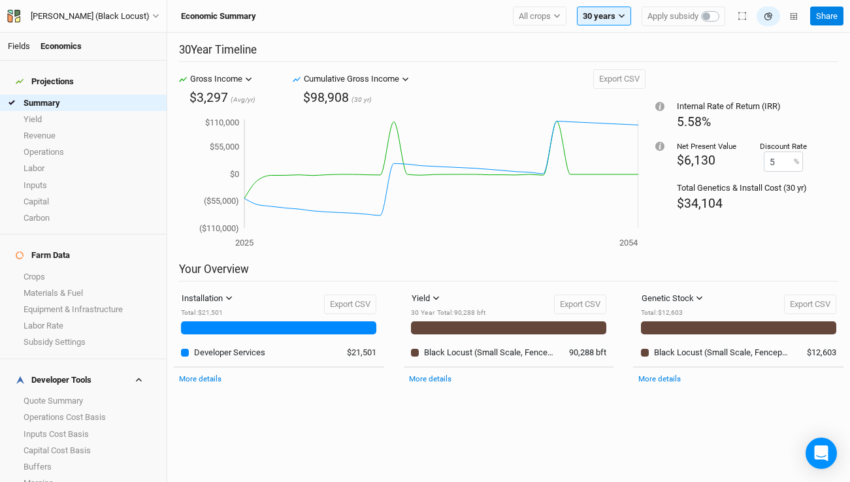
click at [19, 44] on link "Fields" at bounding box center [19, 46] width 22 height 10
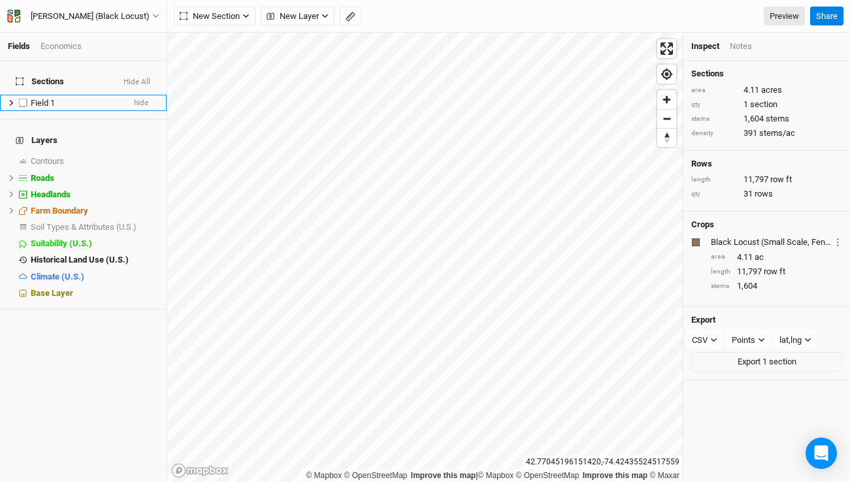
click at [54, 98] on span "Field 1" at bounding box center [43, 103] width 24 height 10
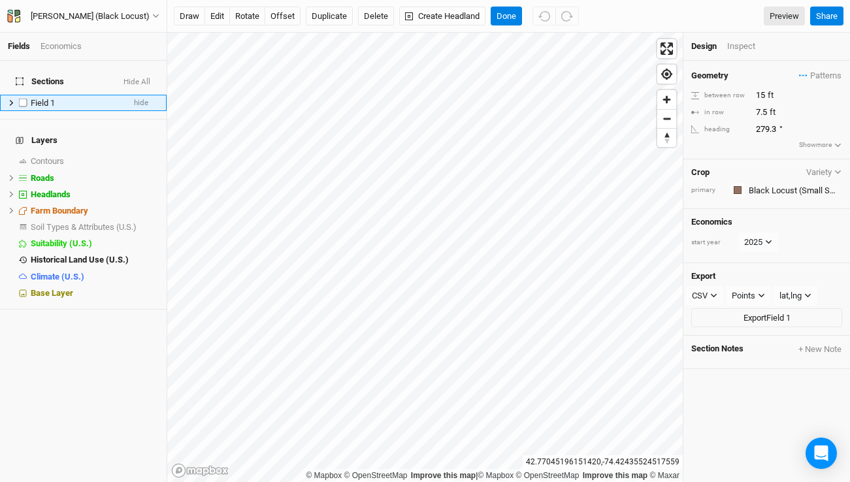
click at [54, 98] on span "Field 1" at bounding box center [43, 103] width 24 height 10
type input "Fall 2025 Black Locust"
click at [511, 10] on button "Done" at bounding box center [506, 17] width 31 height 20
click at [511, 15] on button "Done" at bounding box center [506, 17] width 31 height 20
click at [250, 20] on button "rotate" at bounding box center [247, 17] width 36 height 20
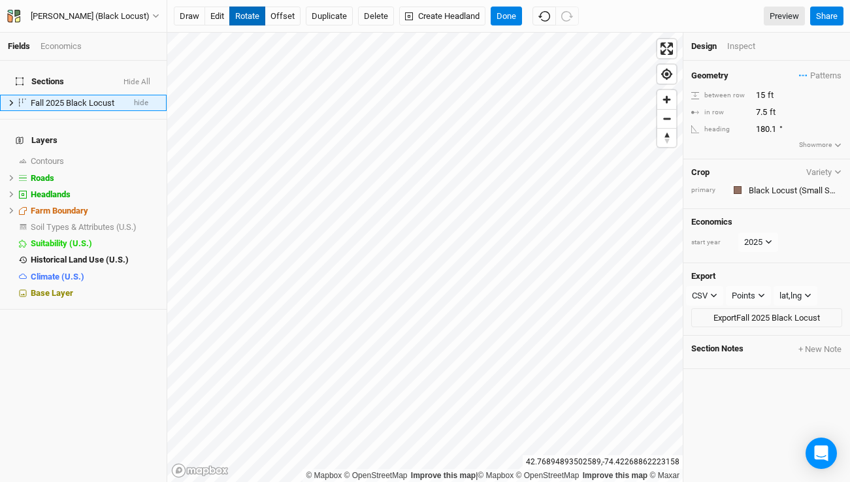
type input "180.5"
click at [516, 16] on button "Done" at bounding box center [506, 17] width 31 height 20
click at [246, 17] on button "rotate" at bounding box center [247, 17] width 36 height 20
type input "181.5"
click at [511, 16] on button "Done" at bounding box center [506, 17] width 31 height 20
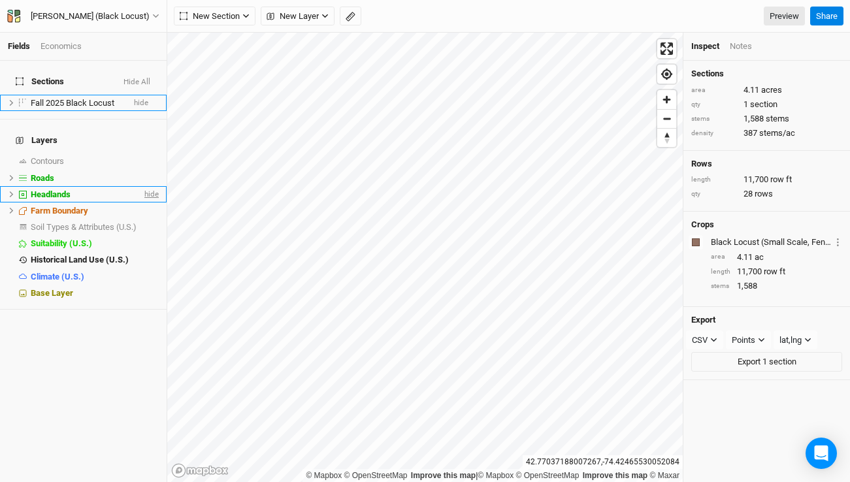
click at [146, 186] on span "hide" at bounding box center [150, 194] width 17 height 16
click at [71, 44] on div "Economics" at bounding box center [60, 46] width 41 height 12
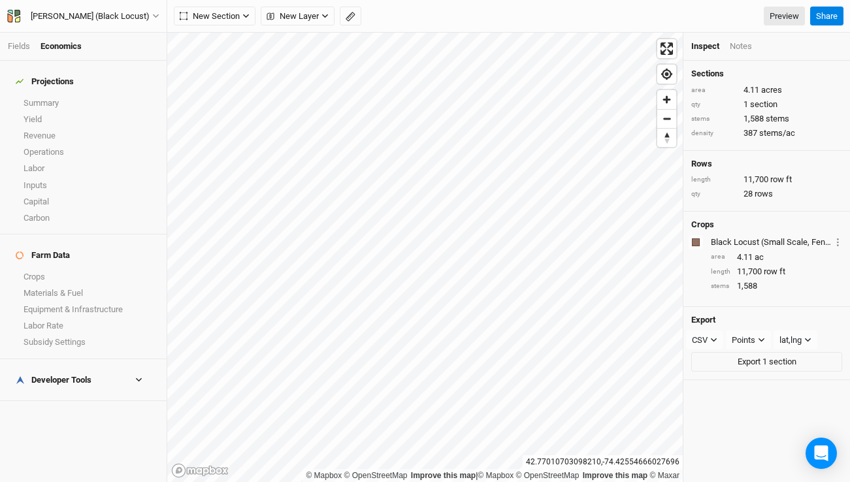
click at [86, 367] on h4 "Developer Tools" at bounding box center [83, 380] width 151 height 26
click at [78, 393] on link "Quote Summary" at bounding box center [83, 401] width 167 height 16
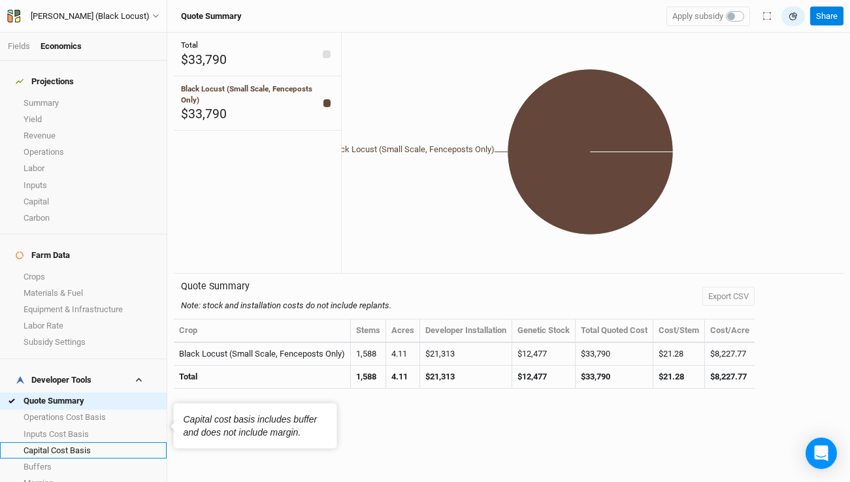
click at [96, 442] on link "Capital Cost Basis" at bounding box center [83, 450] width 167 height 16
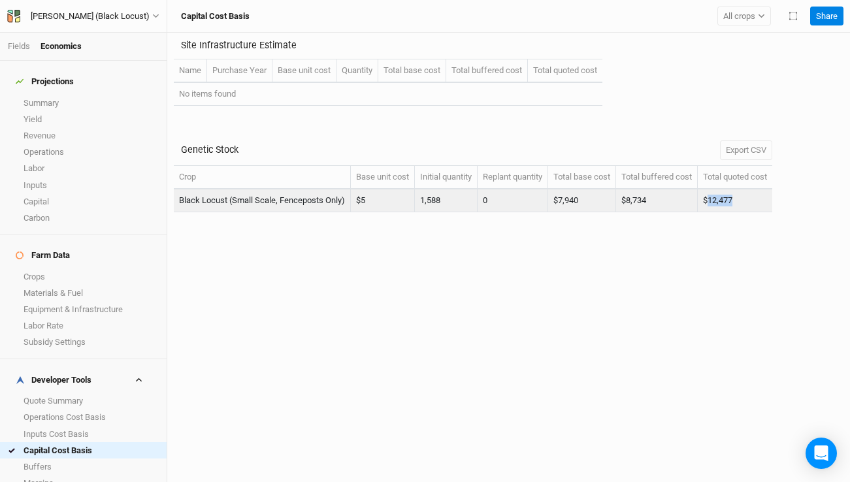
drag, startPoint x: 741, startPoint y: 202, endPoint x: 715, endPoint y: 202, distance: 26.8
click at [715, 202] on td "$12,477" at bounding box center [735, 200] width 74 height 23
copy td "12,477"
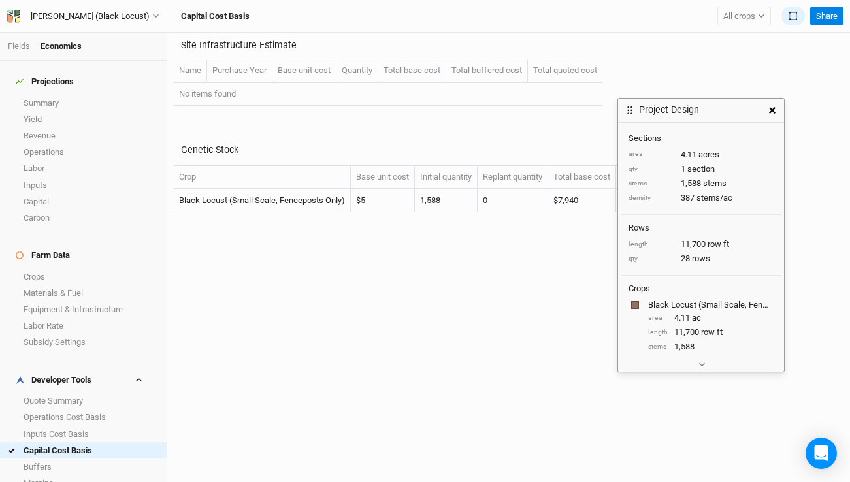
click at [772, 111] on icon "button" at bounding box center [772, 110] width 7 height 7
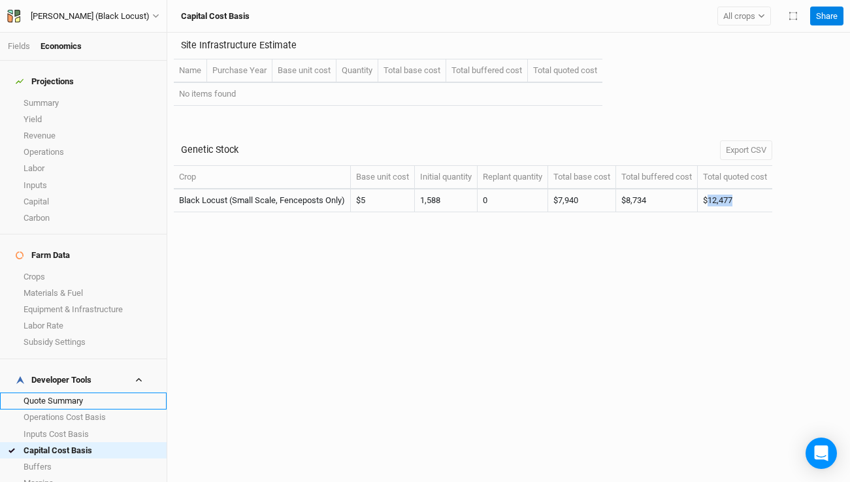
click at [72, 393] on link "Quote Summary" at bounding box center [83, 401] width 167 height 16
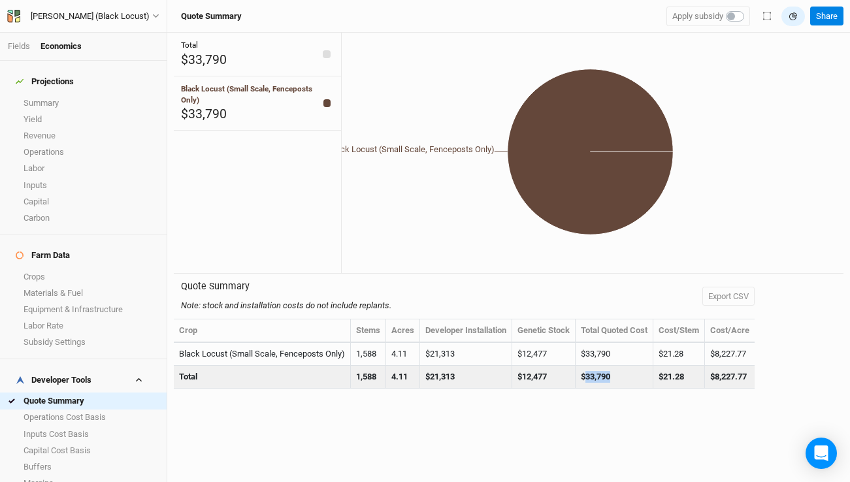
drag, startPoint x: 623, startPoint y: 381, endPoint x: 587, endPoint y: 381, distance: 36.6
click at [587, 381] on td "$33,790" at bounding box center [614, 377] width 78 height 23
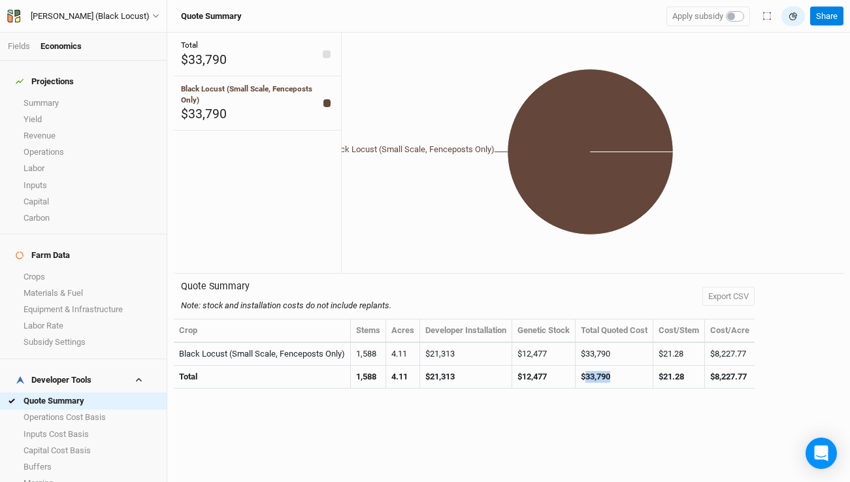
copy td "33,790"
click at [75, 410] on link "Operations Cost Basis" at bounding box center [83, 418] width 167 height 16
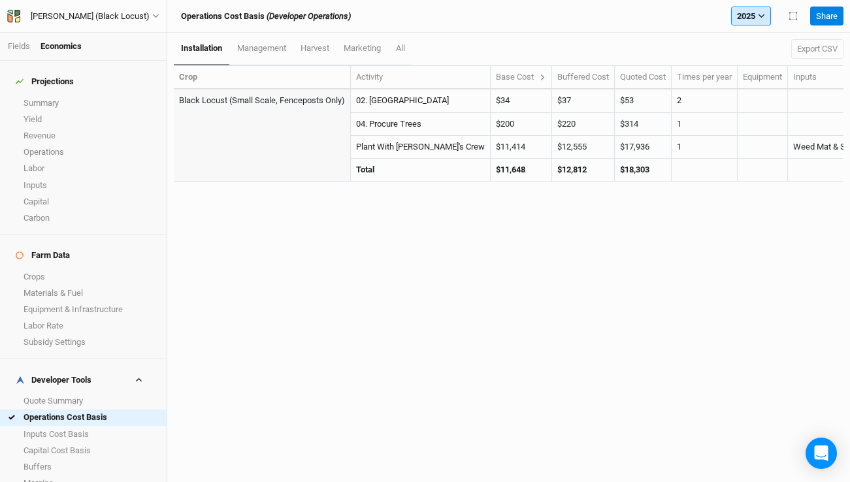
click at [755, 22] on button "2025" at bounding box center [751, 17] width 40 height 20
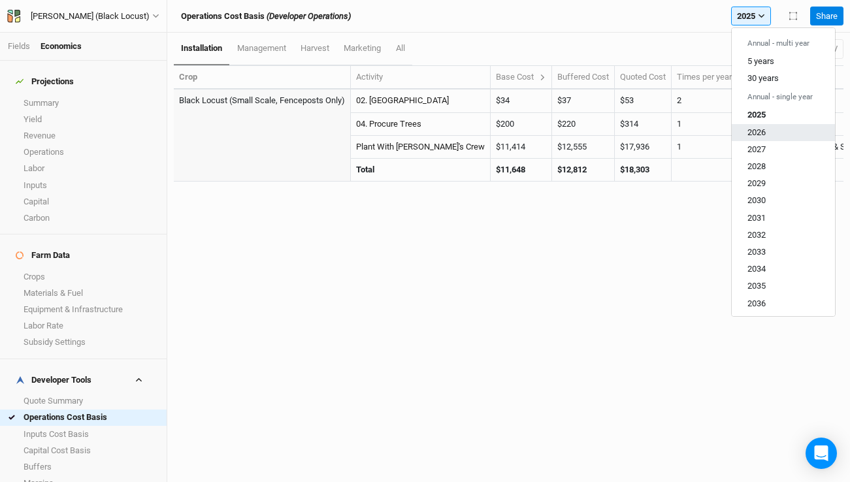
click at [756, 130] on span "2026" at bounding box center [756, 132] width 18 height 10
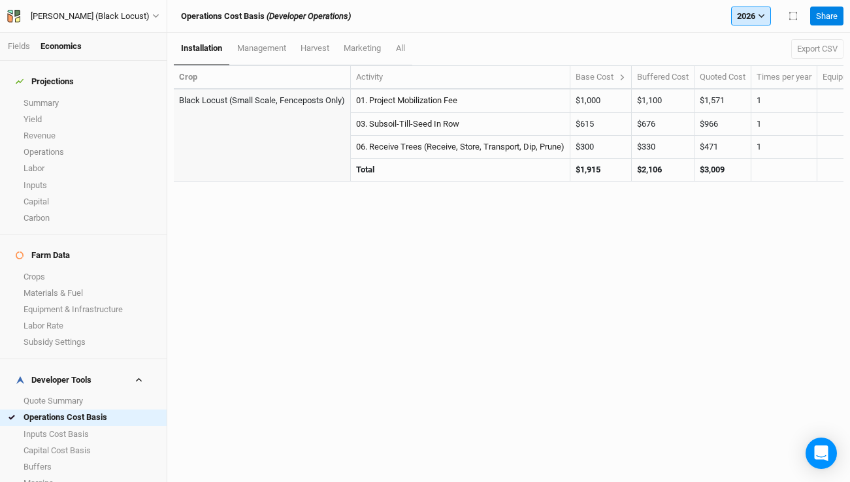
click at [754, 20] on button "2026" at bounding box center [751, 17] width 40 height 20
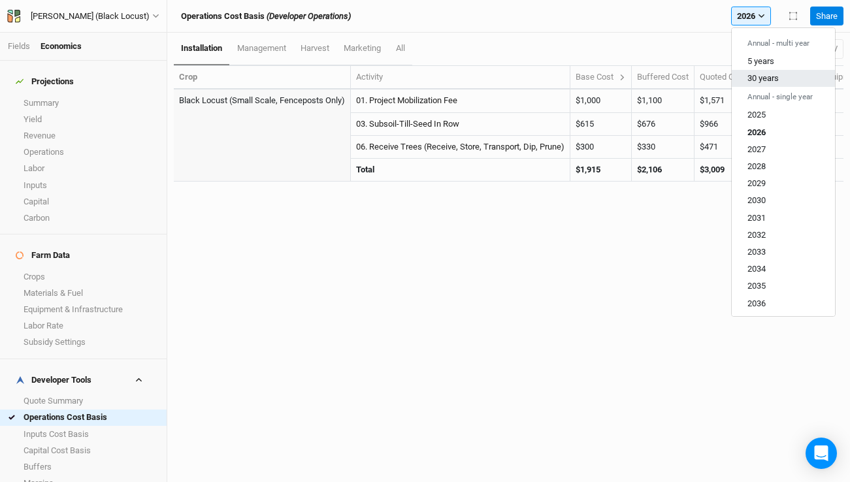
click at [755, 78] on span "30 years" at bounding box center [762, 78] width 31 height 10
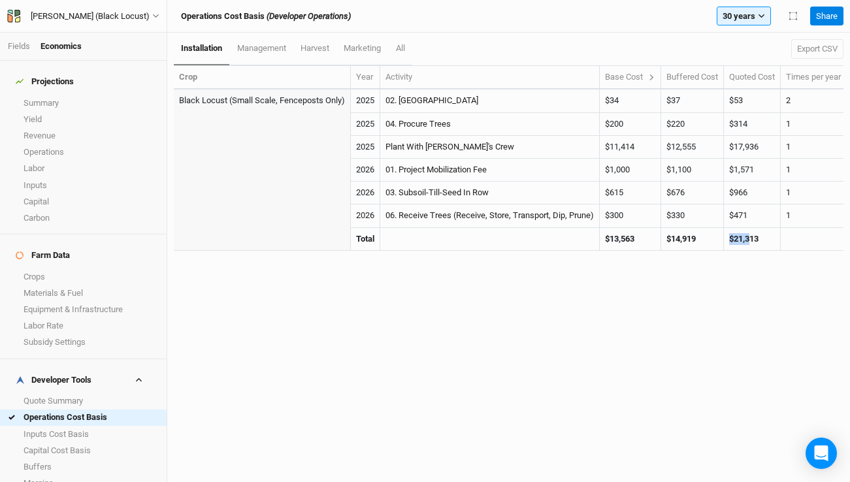
drag, startPoint x: 755, startPoint y: 240, endPoint x: 732, endPoint y: 241, distance: 22.9
click at [731, 241] on td "$21,313" at bounding box center [752, 239] width 57 height 23
click at [771, 269] on div "installation management harvest marketing All Export CSV Crop Year Activity Bas…" at bounding box center [508, 257] width 683 height 449
drag, startPoint x: 767, startPoint y: 239, endPoint x: 733, endPoint y: 241, distance: 34.0
click at [733, 241] on td "$21,313" at bounding box center [752, 239] width 57 height 23
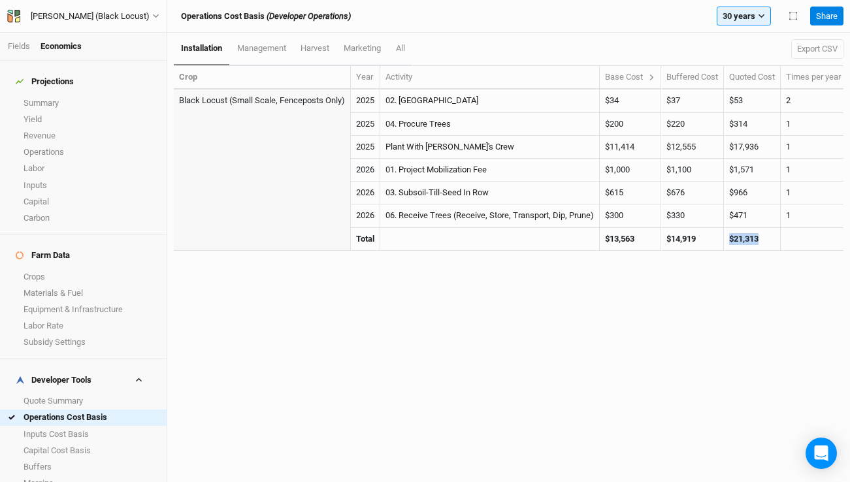
copy strong "$21,313"
click at [56, 393] on link "Quote Summary" at bounding box center [83, 401] width 167 height 16
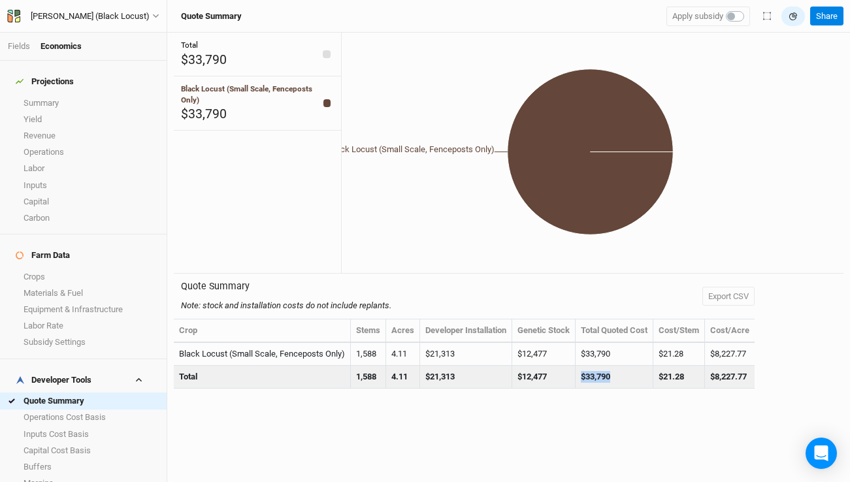
drag, startPoint x: 628, startPoint y: 378, endPoint x: 579, endPoint y: 378, distance: 48.3
click at [579, 378] on td "$33,790" at bounding box center [614, 377] width 78 height 23
copy td "$33,790"
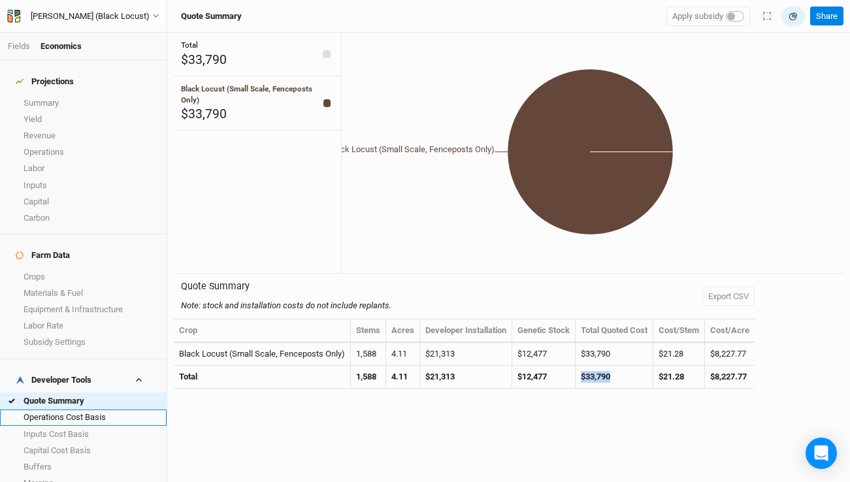
click at [86, 410] on link "Operations Cost Basis" at bounding box center [83, 418] width 167 height 16
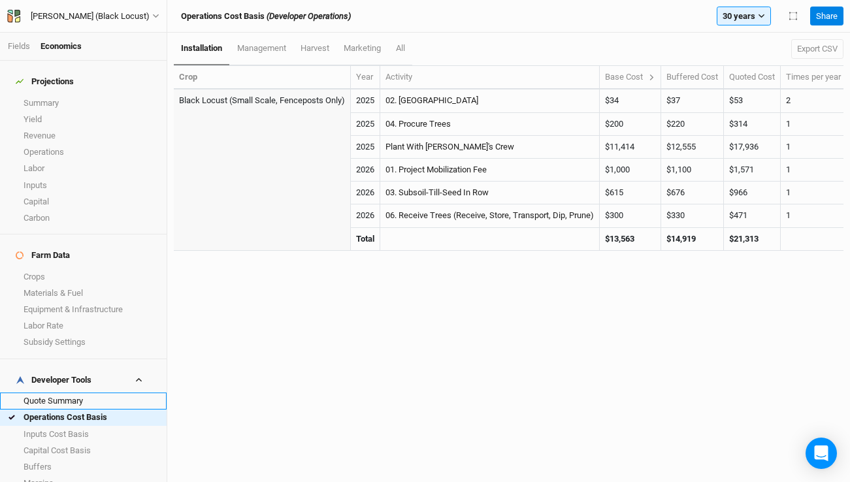
click at [52, 393] on link "Quote Summary" at bounding box center [83, 401] width 167 height 16
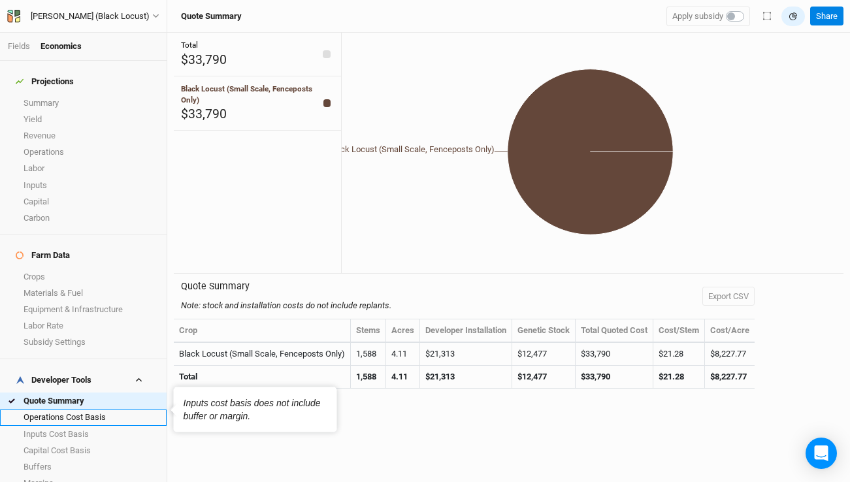
click at [59, 410] on link "Operations Cost Basis" at bounding box center [83, 418] width 167 height 16
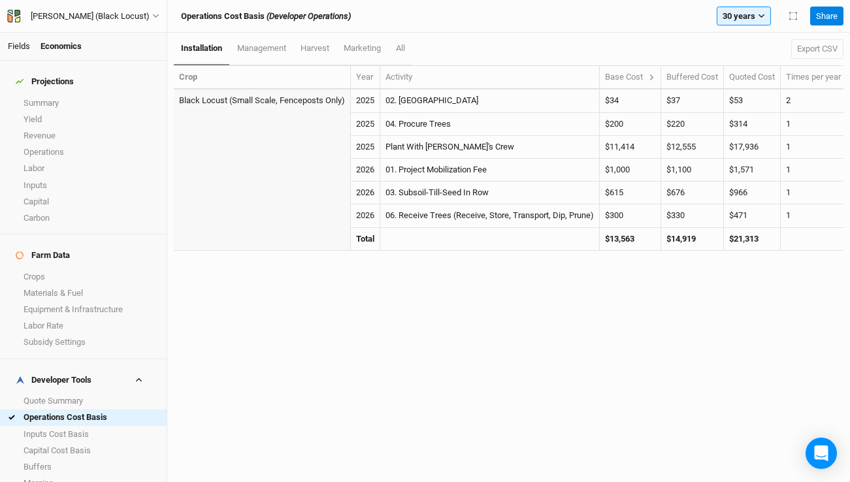
click at [21, 47] on link "Fields" at bounding box center [19, 46] width 22 height 10
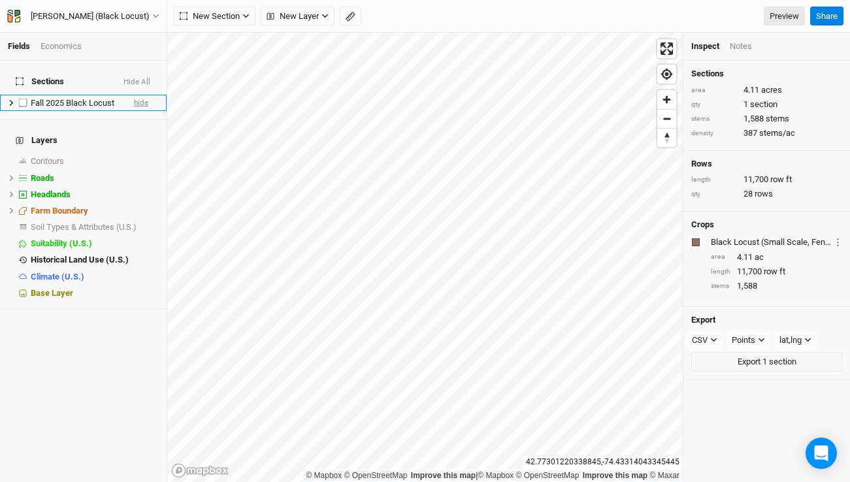
click at [144, 95] on span "hide" at bounding box center [141, 103] width 14 height 16
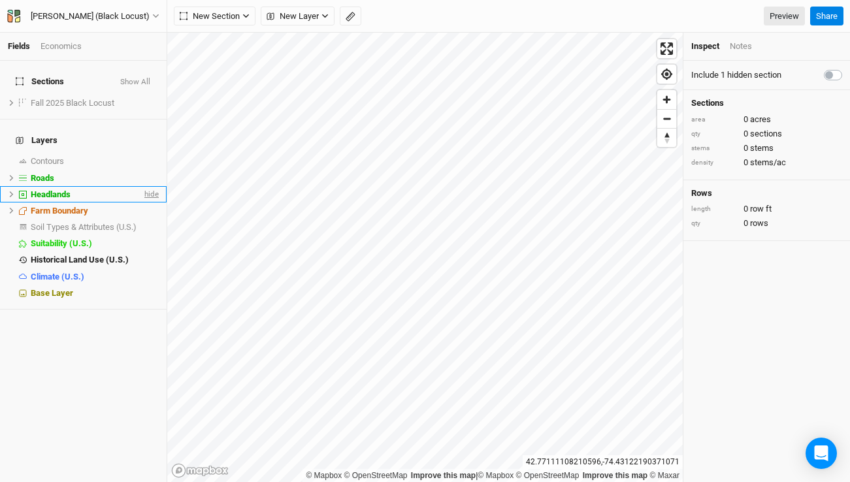
click at [146, 186] on span "hide" at bounding box center [150, 194] width 17 height 16
click at [149, 170] on span "hide" at bounding box center [150, 178] width 17 height 16
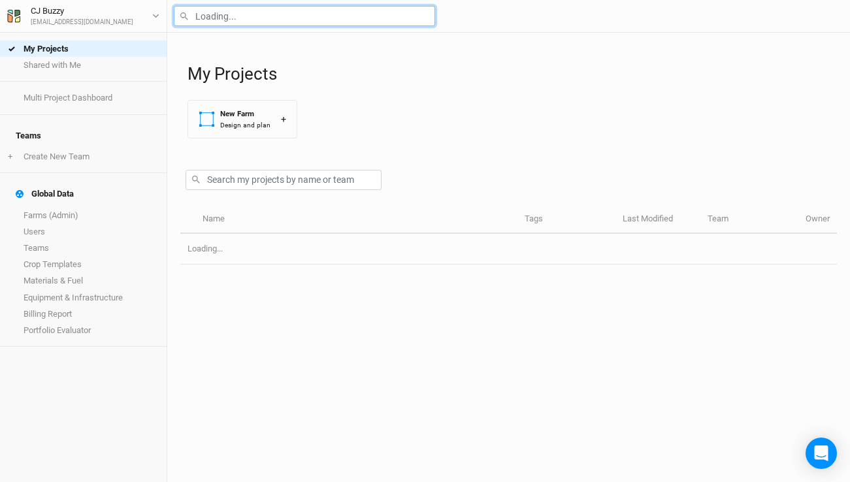
click at [297, 15] on input "text" at bounding box center [304, 16] width 261 height 20
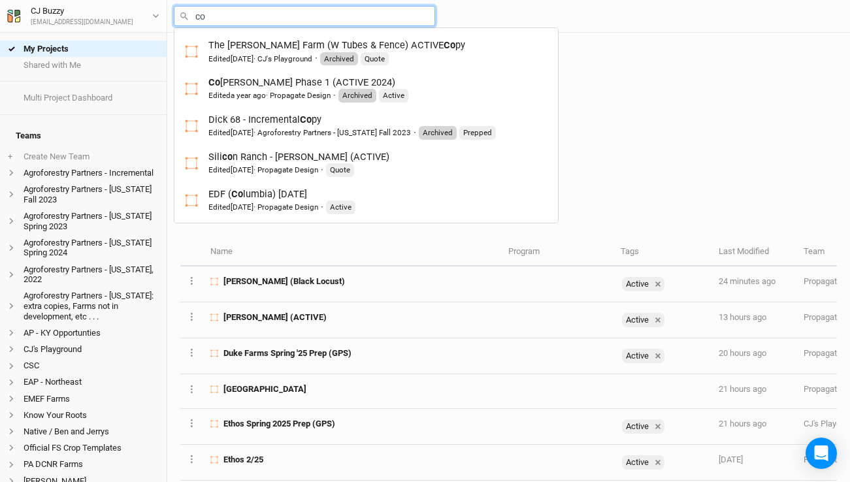
type input "cor"
type input "[PERSON_NAME] Phase 1 (ACTIVE 2024)"
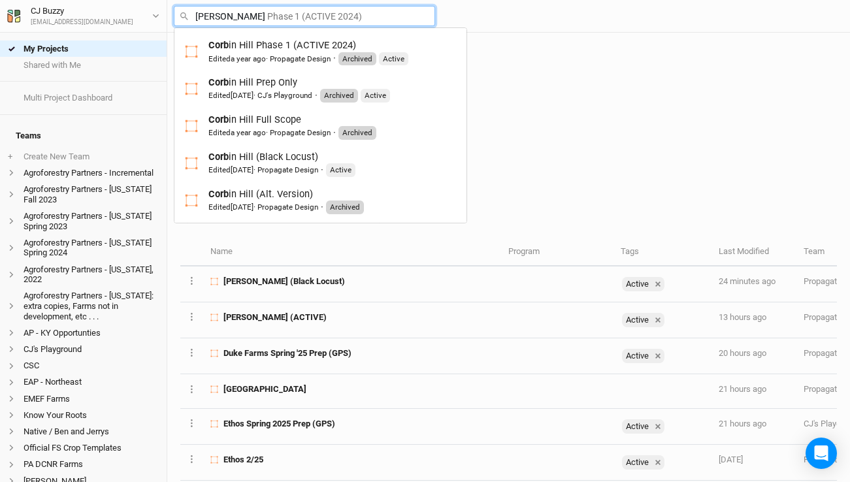
type input "[PERSON_NAME]"
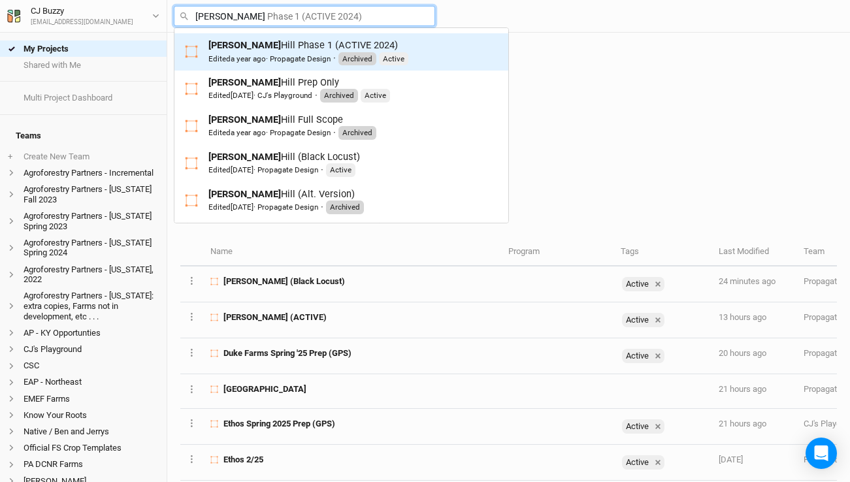
click at [297, 50] on div "[PERSON_NAME] Phase 1 (ACTIVE 2024) Edited a year ago · Propagate Design · Arch…" at bounding box center [308, 52] width 200 height 27
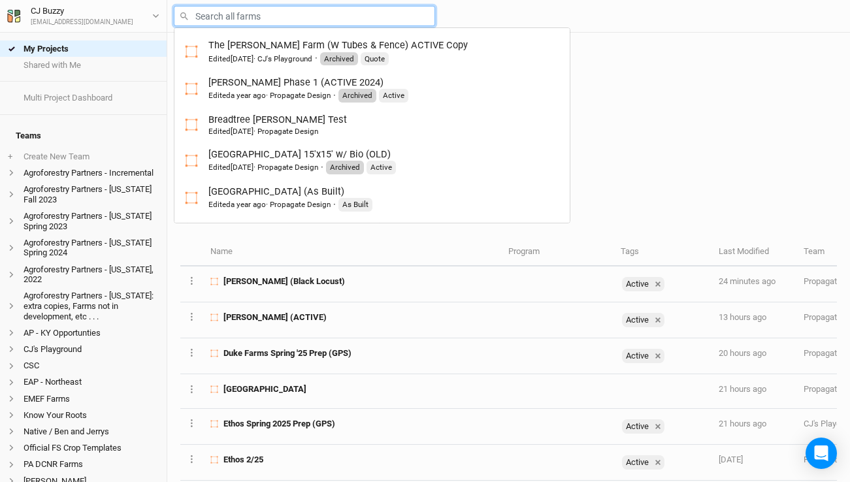
click at [220, 20] on input "text" at bounding box center [304, 16] width 261 height 20
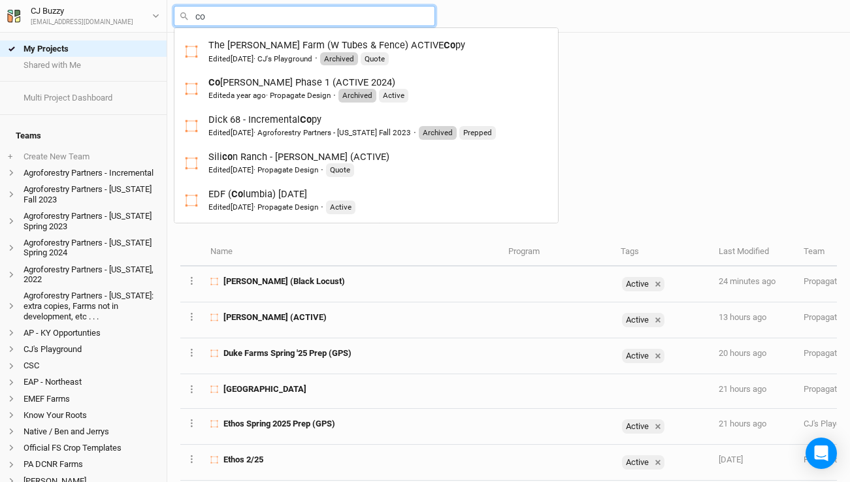
type input "cor"
type input "[PERSON_NAME] Phase 1 (ACTIVE 2024)"
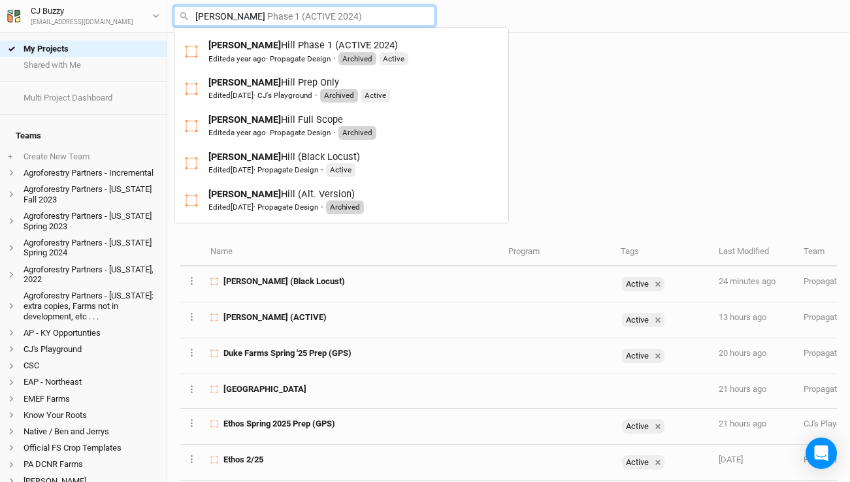
type input "[PERSON_NAME]"
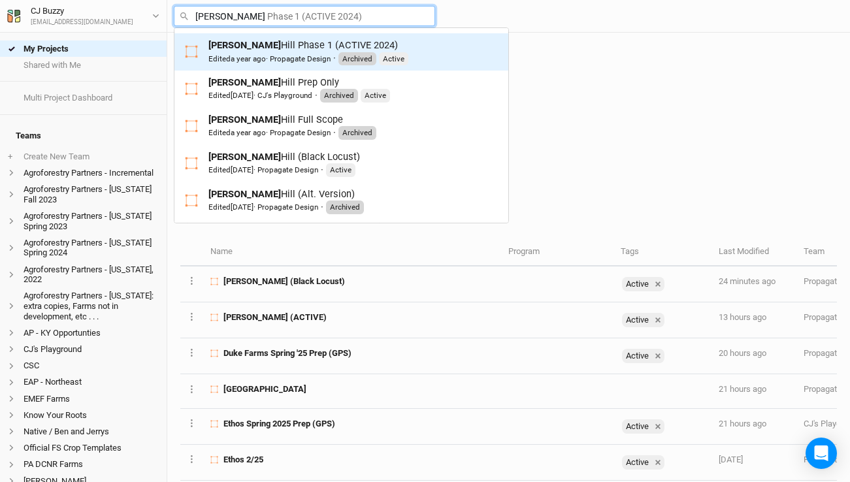
click at [295, 54] on div "Edited a year ago · Propagate Design" at bounding box center [269, 59] width 122 height 10
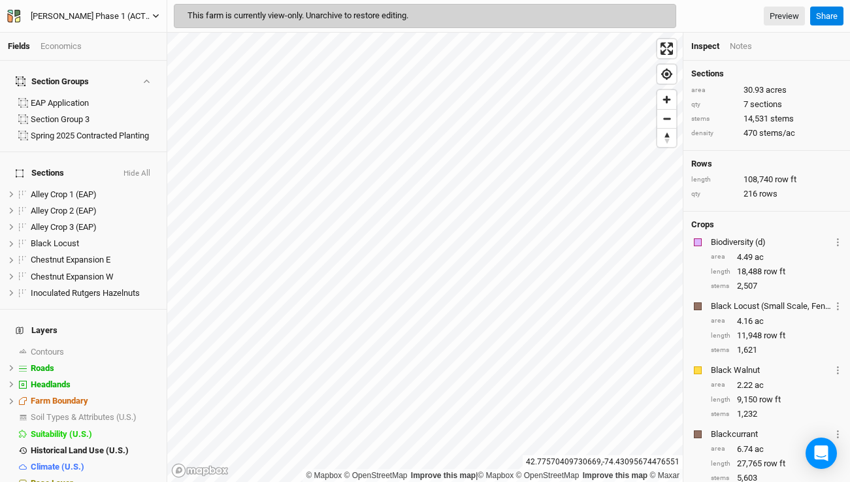
click at [121, 15] on div "[PERSON_NAME] Phase 1 (ACTIVE 2024)" at bounding box center [91, 16] width 121 height 13
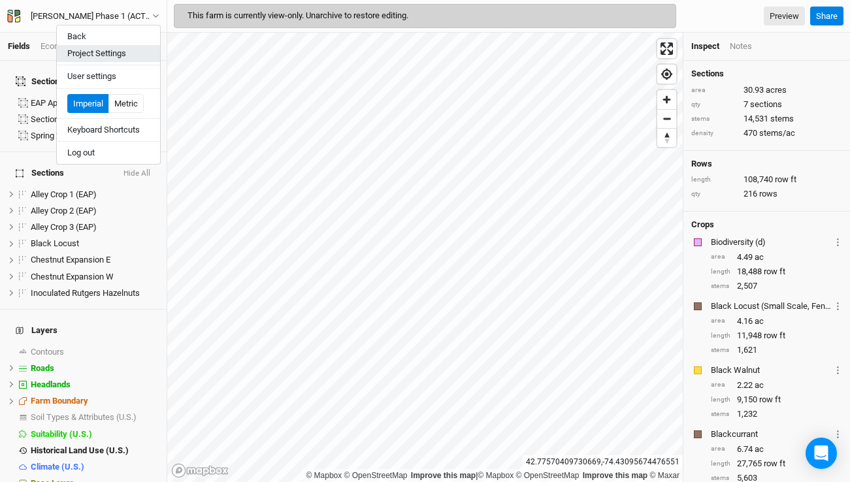
click at [131, 49] on button "Project Settings" at bounding box center [108, 53] width 103 height 17
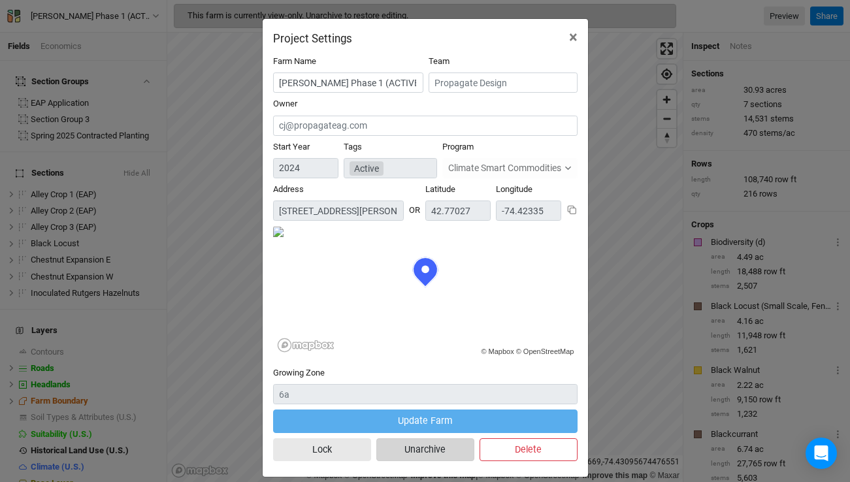
scroll to position [65, 152]
click at [416, 452] on button "Unarchive" at bounding box center [425, 449] width 98 height 23
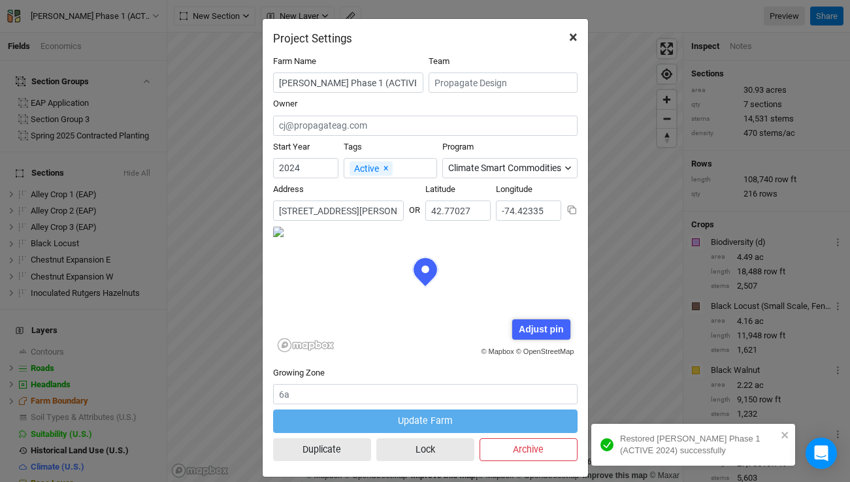
click at [572, 37] on span "×" at bounding box center [573, 37] width 8 height 18
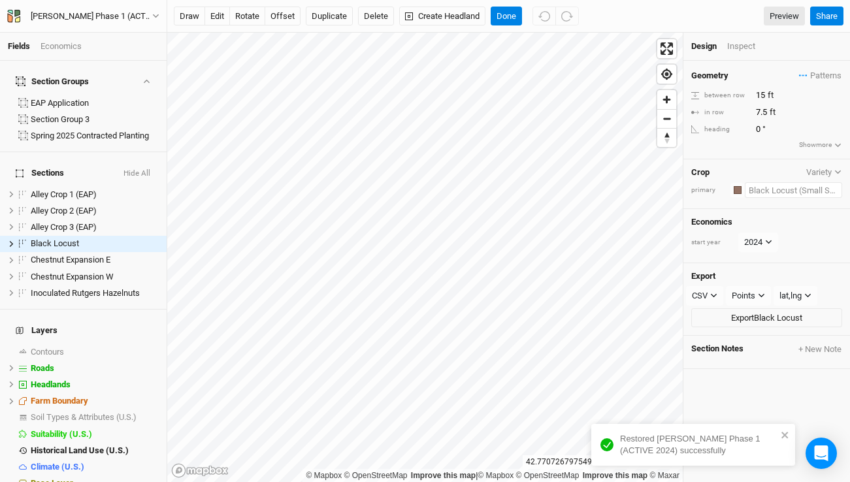
click at [801, 191] on input "text" at bounding box center [793, 190] width 97 height 16
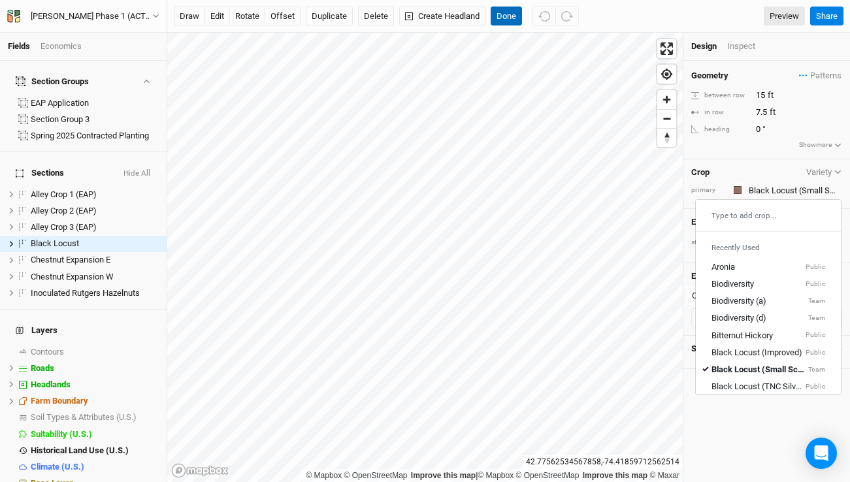
click at [508, 22] on button "Done" at bounding box center [506, 17] width 31 height 20
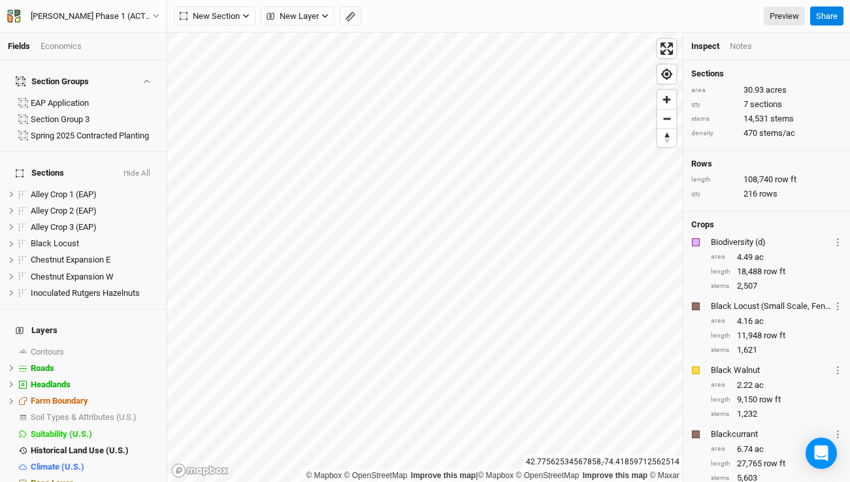
click at [68, 41] on div "Economics" at bounding box center [60, 46] width 41 height 12
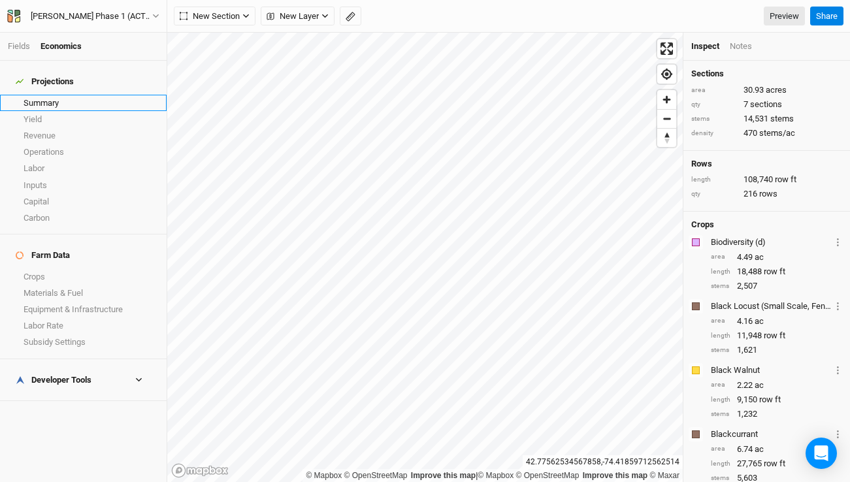
click at [60, 98] on link "Summary" at bounding box center [83, 103] width 167 height 16
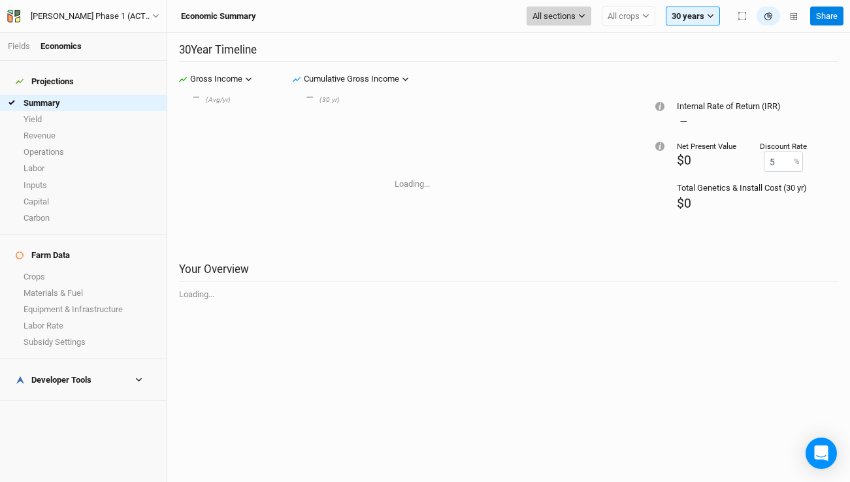
click at [553, 18] on span "All sections" at bounding box center [553, 16] width 43 height 13
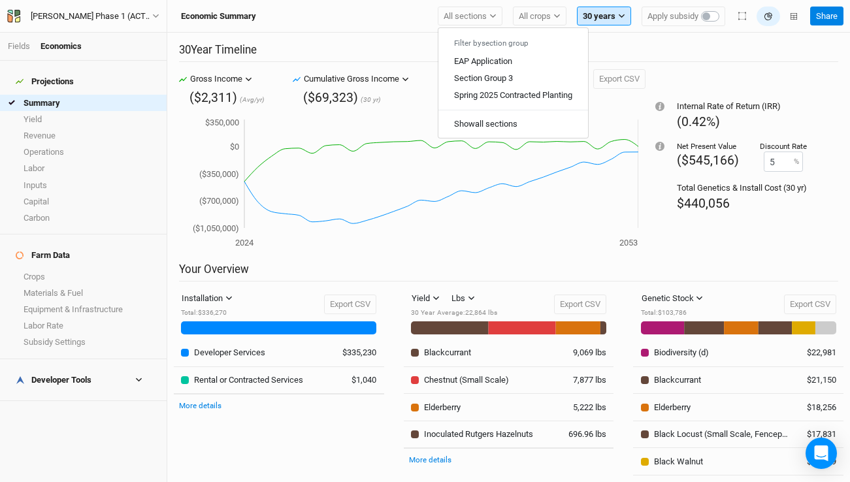
click at [615, 14] on button "30 years" at bounding box center [604, 17] width 54 height 20
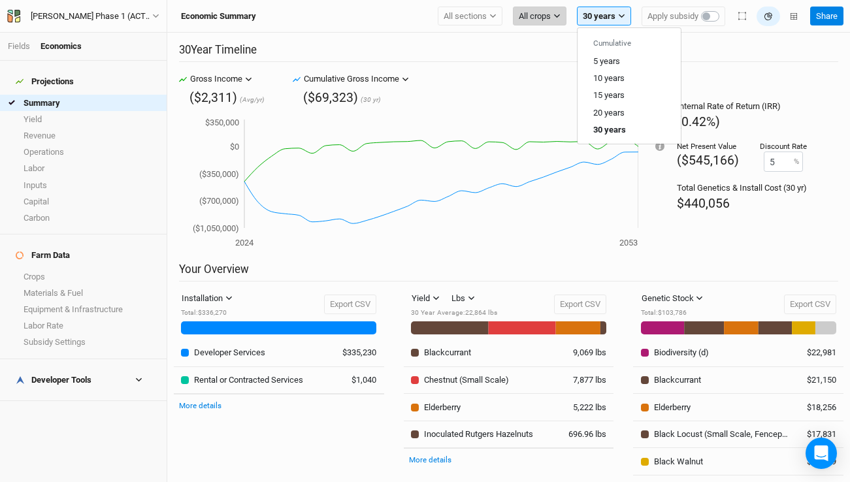
click at [562, 15] on button "All crops" at bounding box center [540, 17] width 54 height 20
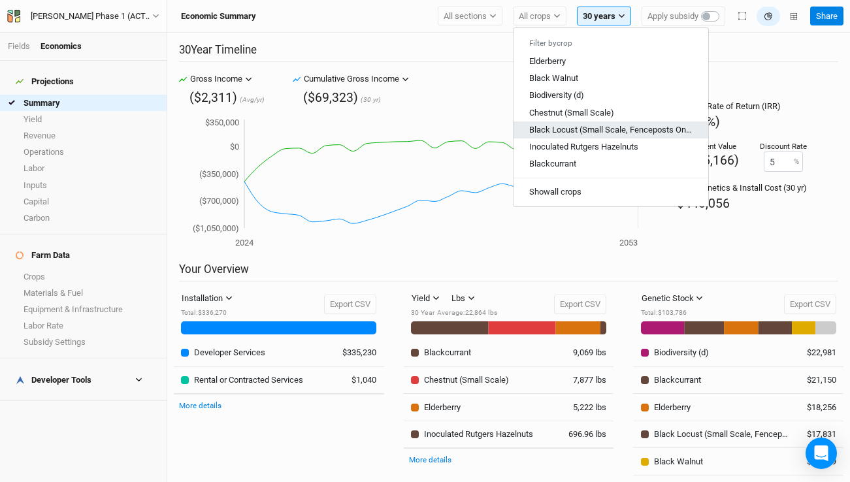
click at [582, 133] on span "Black Locust (Small Scale, Fenceposts Only)" at bounding box center [612, 130] width 166 height 10
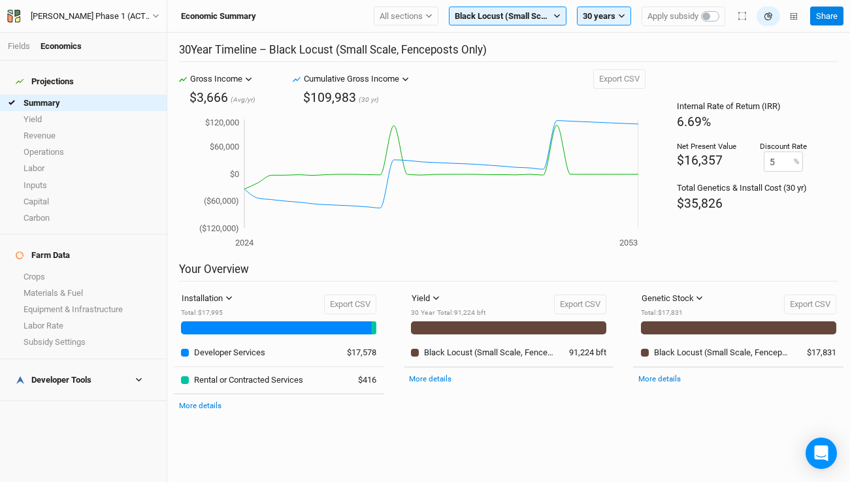
click at [67, 375] on div "Developer Tools" at bounding box center [54, 380] width 76 height 10
click at [61, 393] on link "Quote Summary" at bounding box center [83, 401] width 167 height 16
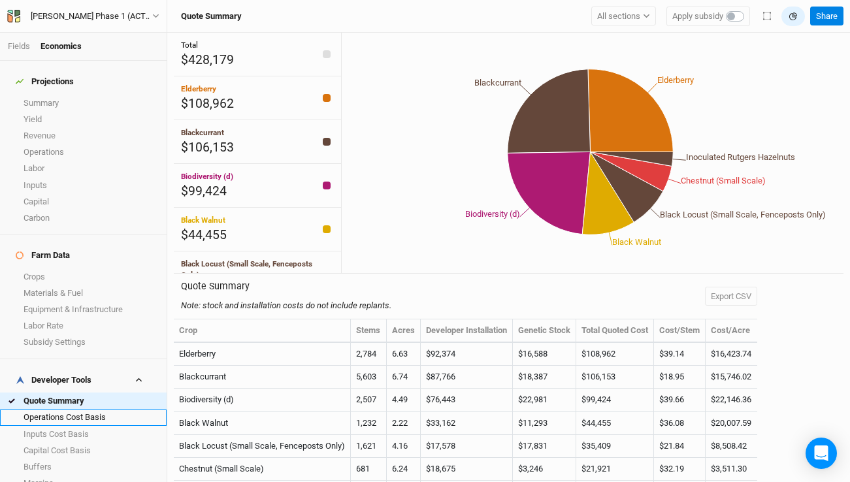
click at [123, 410] on link "Operations Cost Basis" at bounding box center [83, 418] width 167 height 16
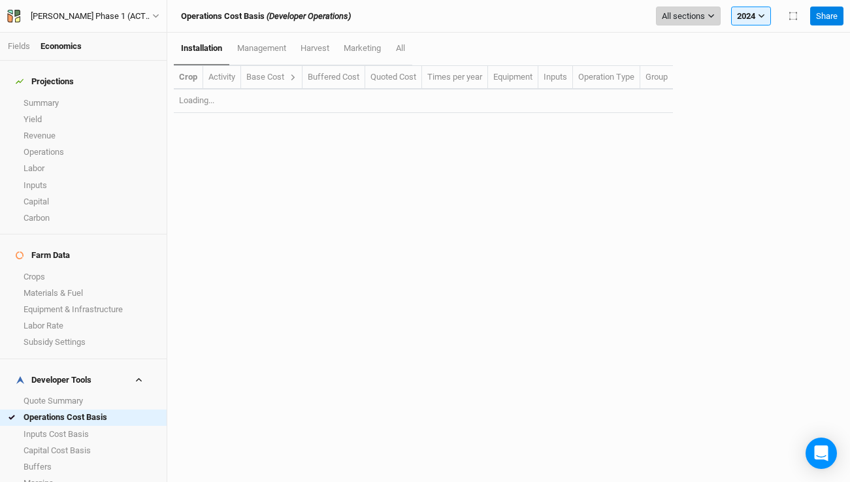
click at [679, 20] on span "All sections" at bounding box center [683, 16] width 43 height 13
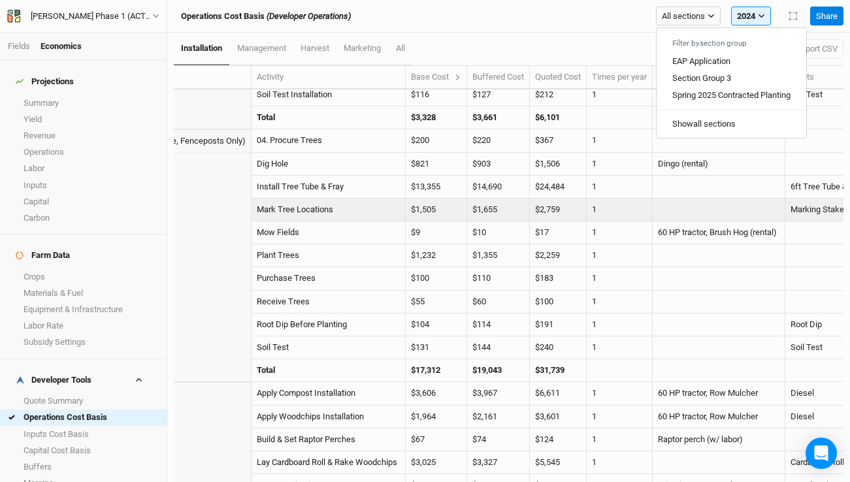
scroll to position [75, 120]
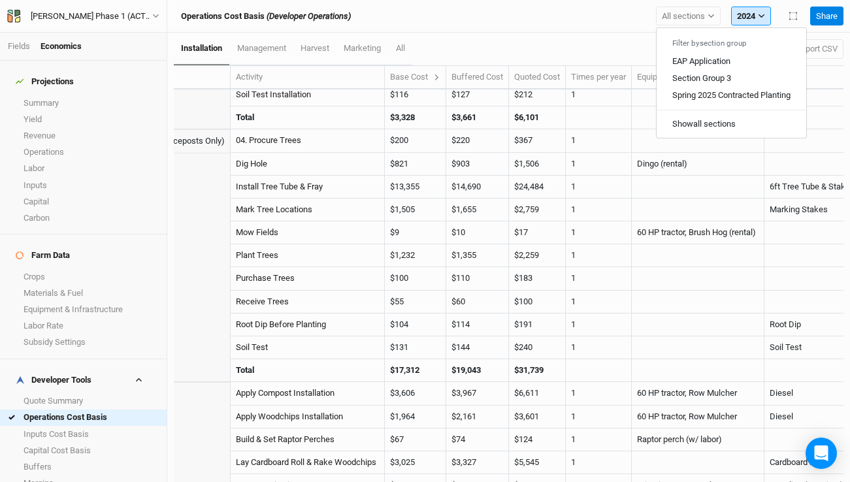
click at [745, 12] on button "2024" at bounding box center [751, 17] width 40 height 20
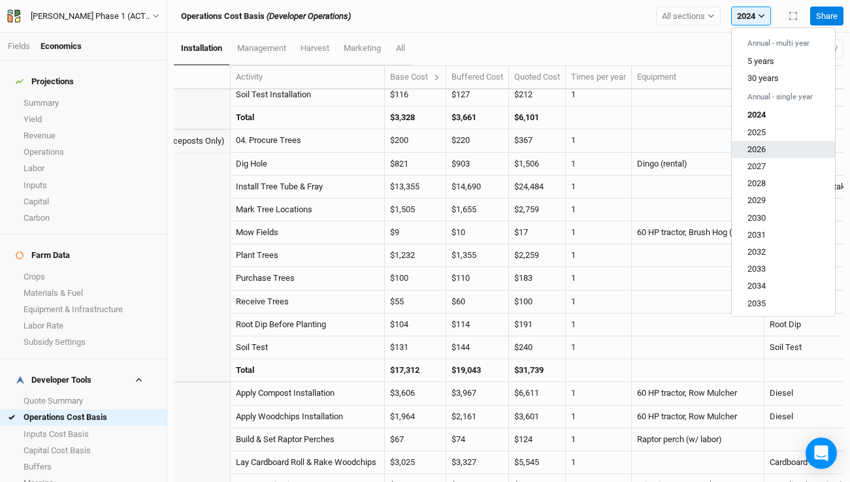
click at [754, 146] on span "2026" at bounding box center [756, 149] width 18 height 10
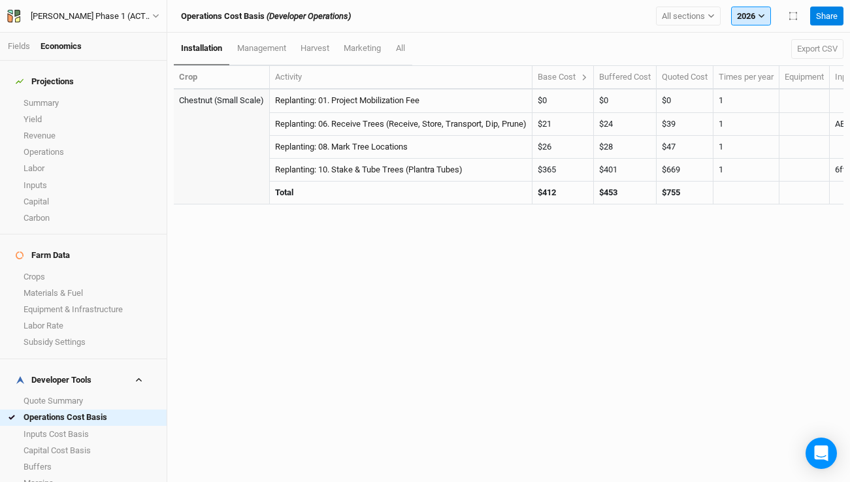
click at [753, 21] on button "2026" at bounding box center [751, 17] width 40 height 20
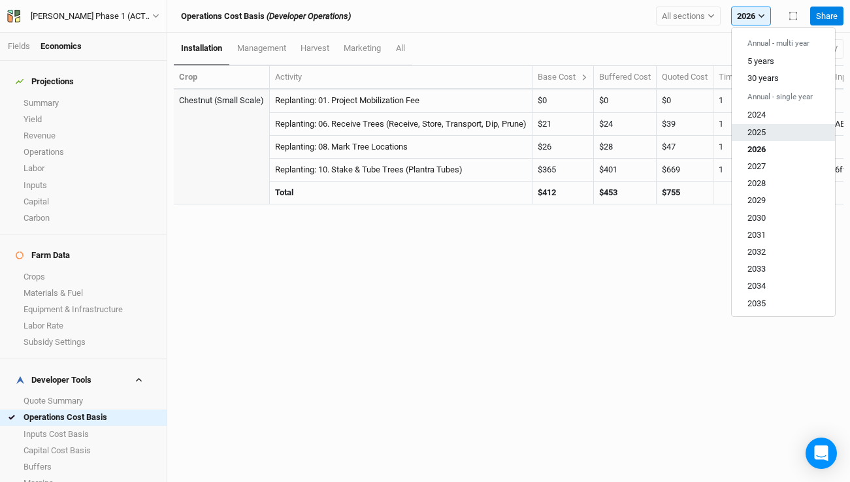
click at [755, 128] on span "2025" at bounding box center [756, 132] width 18 height 10
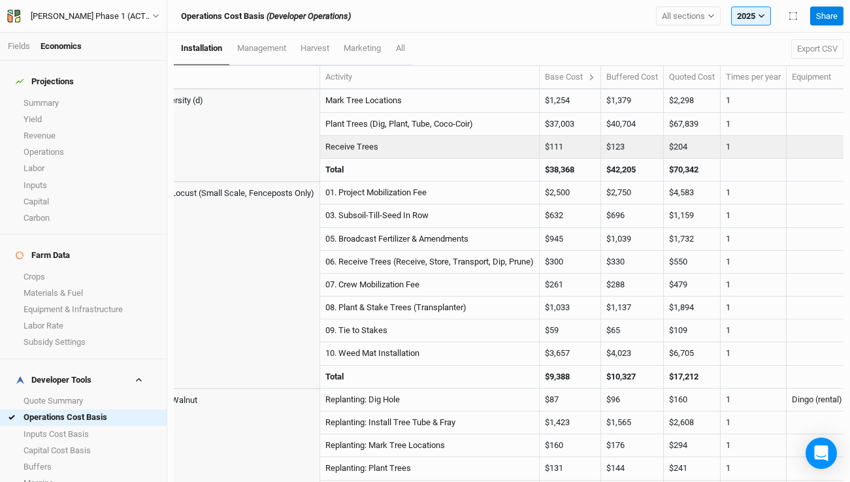
scroll to position [0, 42]
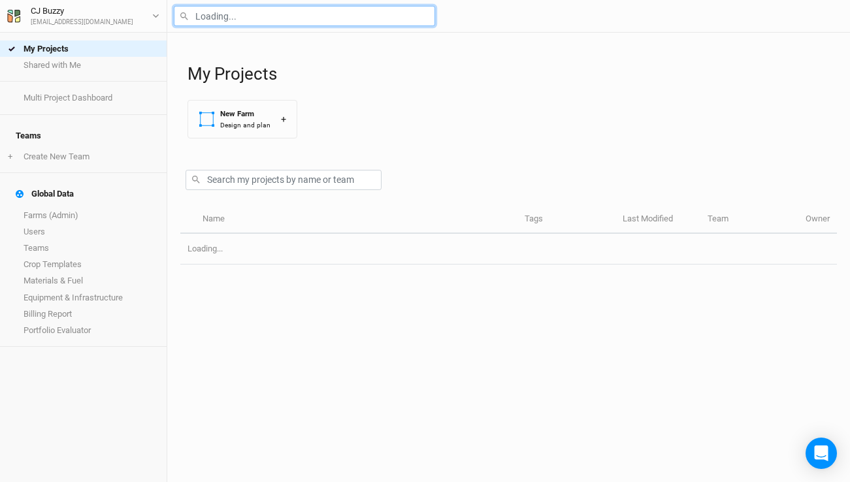
click at [251, 11] on input "text" at bounding box center [304, 16] width 261 height 20
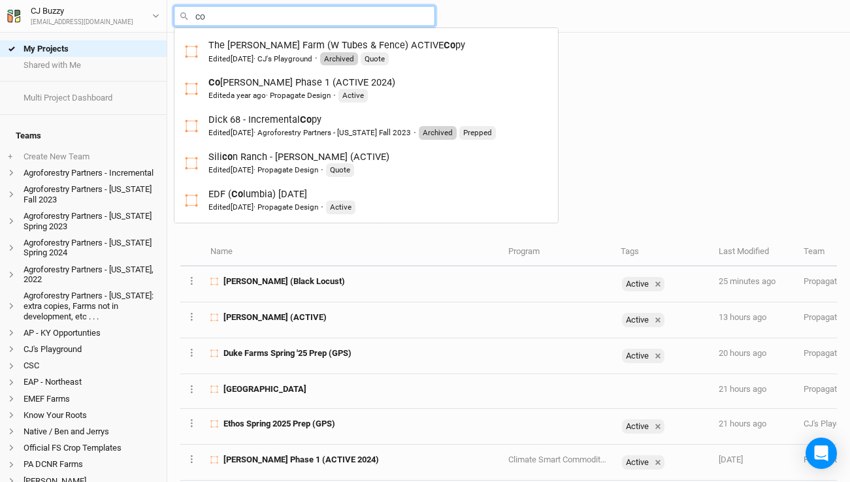
type input "cor"
type input "[PERSON_NAME] Phase 1 (ACTIVE 2024)"
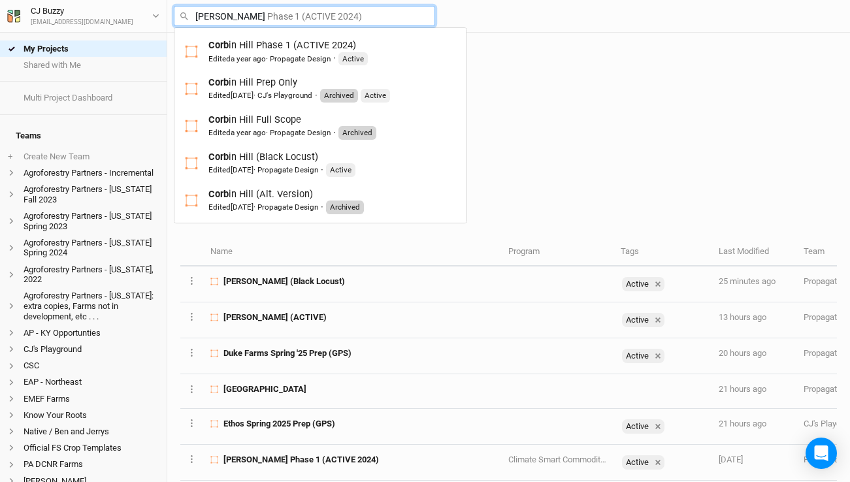
type input "[PERSON_NAME]"
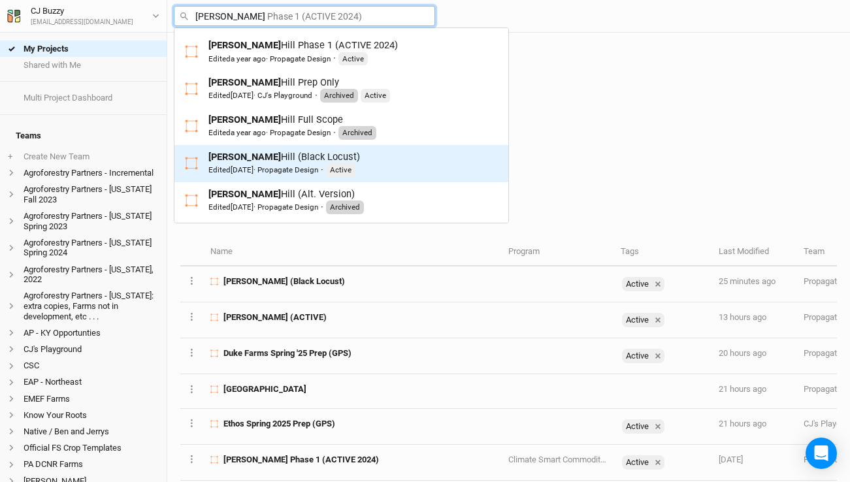
click at [281, 155] on div "Corbin Hill (Black Locust) Edited 2 days ago · Propagate Design · Active" at bounding box center [284, 163] width 152 height 27
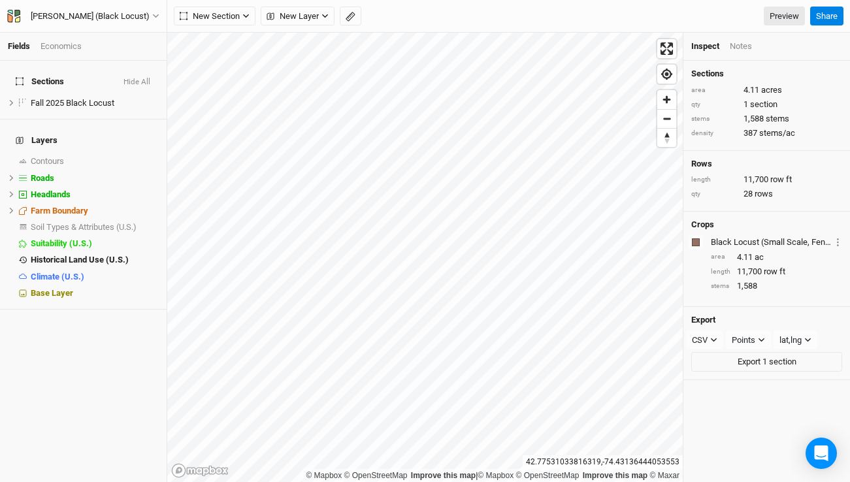
click at [73, 49] on div "Economics" at bounding box center [60, 46] width 41 height 12
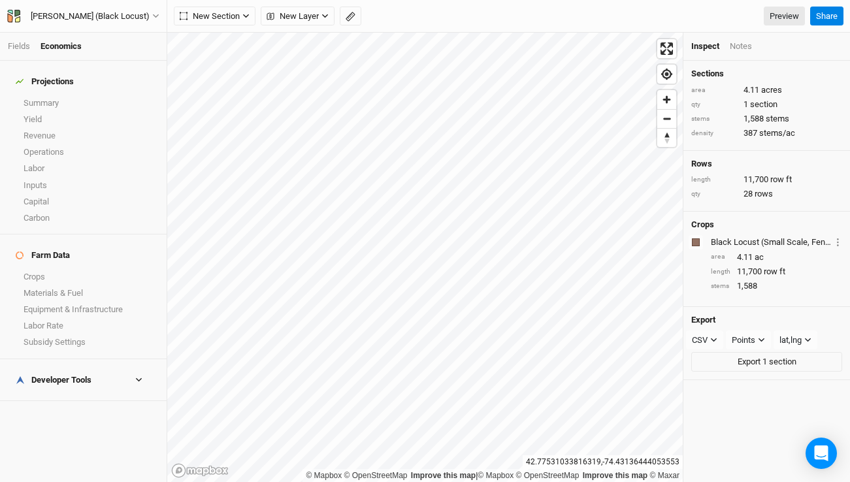
click at [63, 375] on div "Developer Tools" at bounding box center [54, 380] width 76 height 10
click at [59, 393] on link "Quote Summary" at bounding box center [83, 401] width 167 height 16
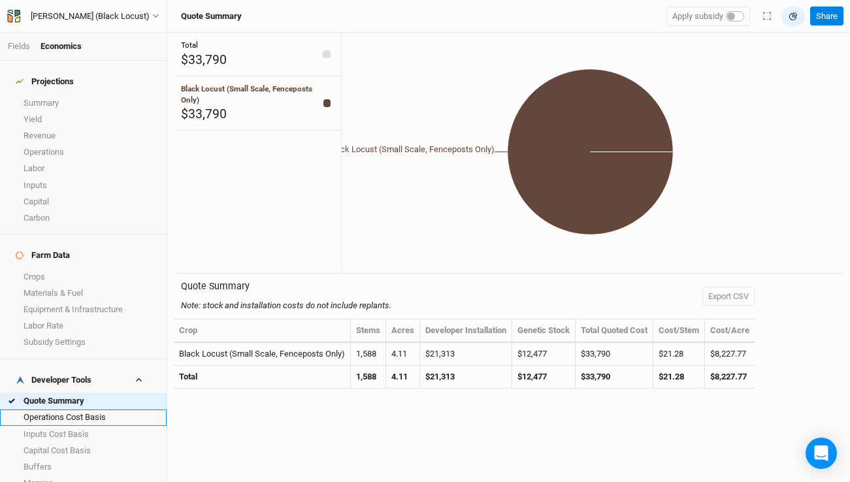
click at [56, 410] on link "Operations Cost Basis" at bounding box center [83, 418] width 167 height 16
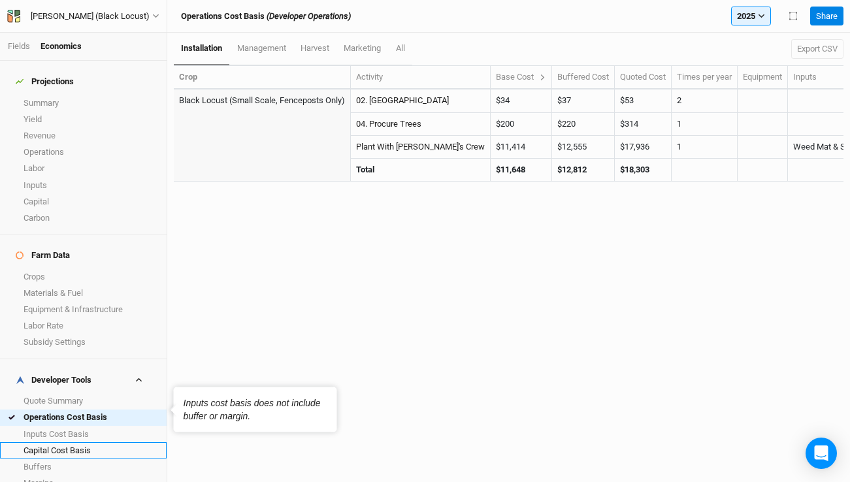
click at [42, 442] on link "Capital Cost Basis" at bounding box center [83, 450] width 167 height 16
